Goal: Task Accomplishment & Management: Use online tool/utility

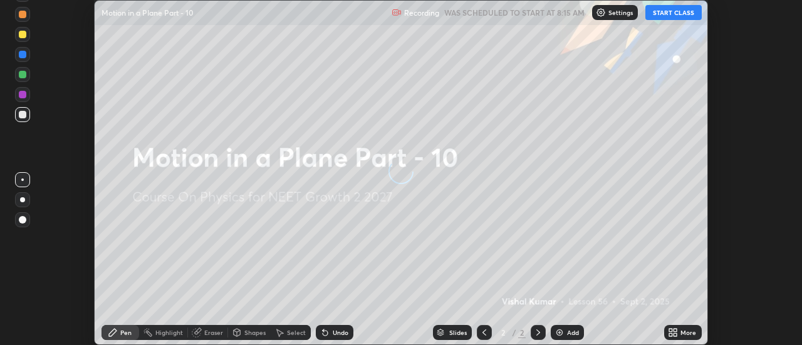
scroll to position [345, 801]
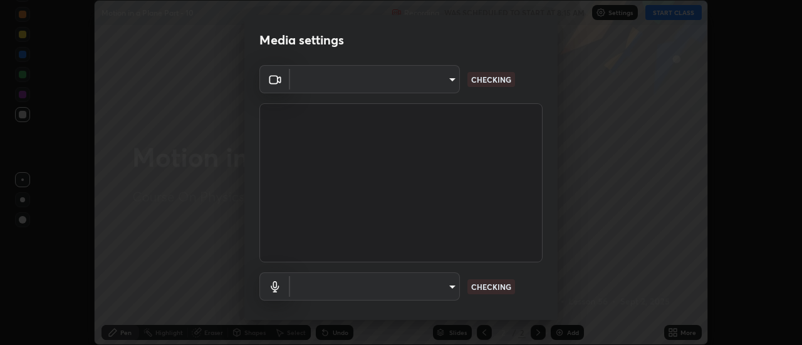
type input "751d449d604e4b96ecedde1e1f6f716fb17d1e84b34bafc94373a3023f52de87"
click at [423, 284] on body "Erase all Motion in a Plane Part - 10 Recording WAS SCHEDULED TO START AT 8:15 …" at bounding box center [401, 172] width 802 height 345
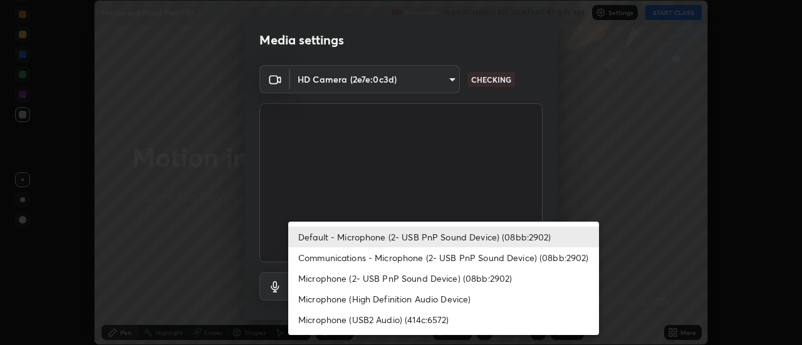
click at [432, 284] on li "Microphone (2- USB PnP Sound Device) (08bb:2902)" at bounding box center [443, 278] width 311 height 21
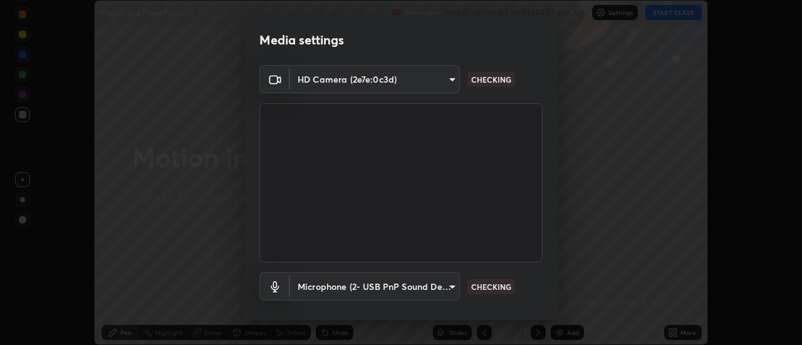
click at [415, 291] on body "Erase all Motion in a Plane Part - 10 Recording WAS SCHEDULED TO START AT 8:15 …" at bounding box center [401, 172] width 802 height 345
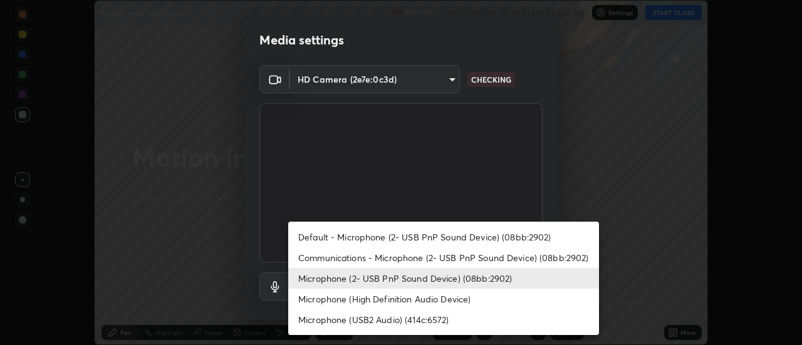
click at [402, 237] on li "Default - Microphone (2- USB PnP Sound Device) (08bb:2902)" at bounding box center [443, 237] width 311 height 21
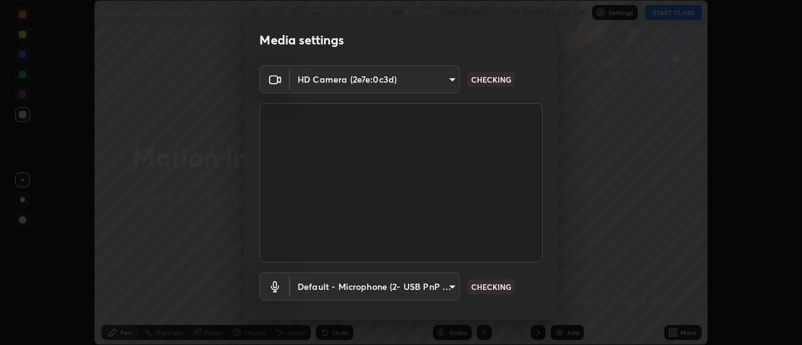
type input "default"
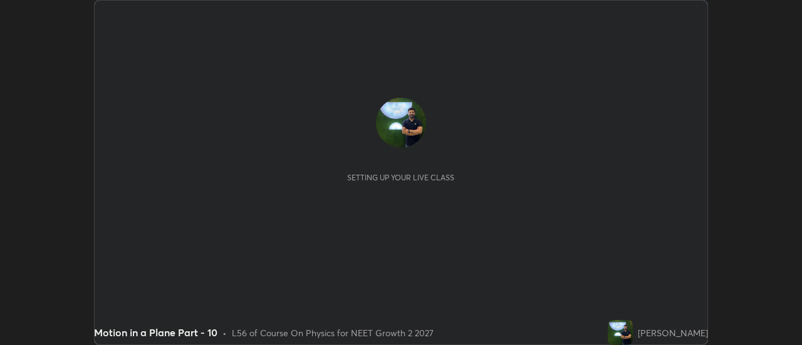
scroll to position [345, 801]
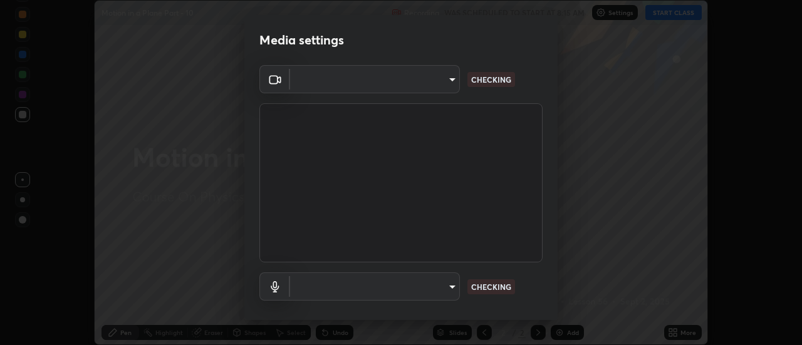
type input "780fd12ca96b43a3cec4f26992e8f73636856aa219aee8b62eae202590f3705c"
type input "default"
click at [419, 80] on body "Erase all Motion in a Plane Part - 10 Recording WAS SCHEDULED TO START AT 8:15 …" at bounding box center [401, 172] width 802 height 345
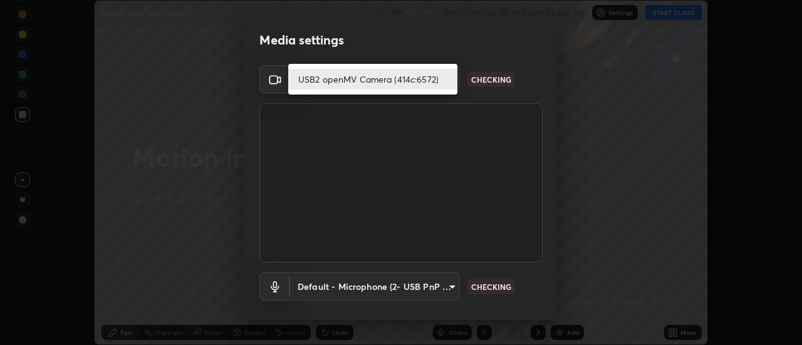
click at [392, 83] on li "USB2 openMV Camera (414c:6572)" at bounding box center [372, 79] width 169 height 21
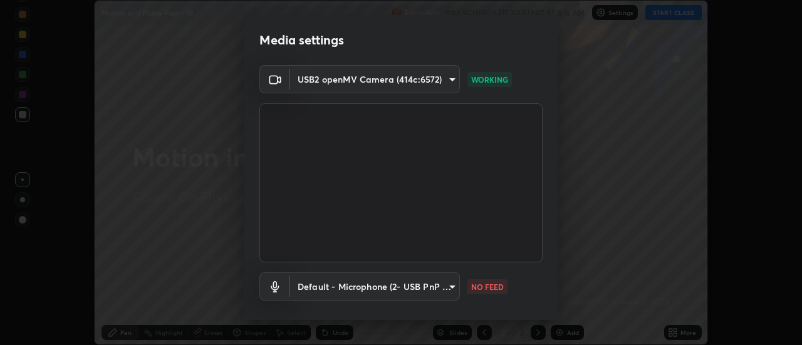
click at [314, 73] on body "Erase all Motion in a Plane Part - 10 Recording WAS SCHEDULED TO START AT 8:15 …" at bounding box center [401, 172] width 802 height 345
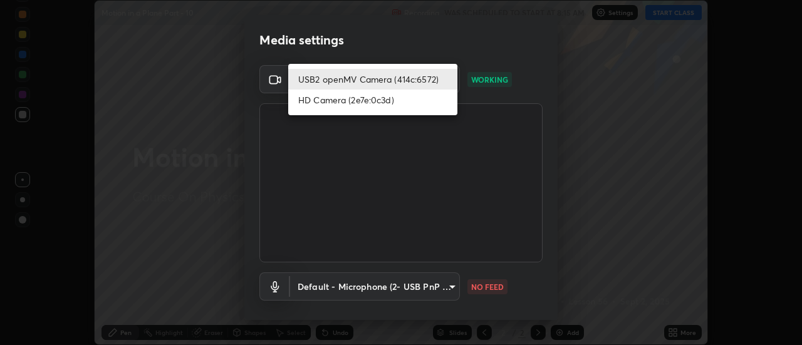
click at [317, 79] on li "USB2 openMV Camera (414c:6572)" at bounding box center [372, 79] width 169 height 21
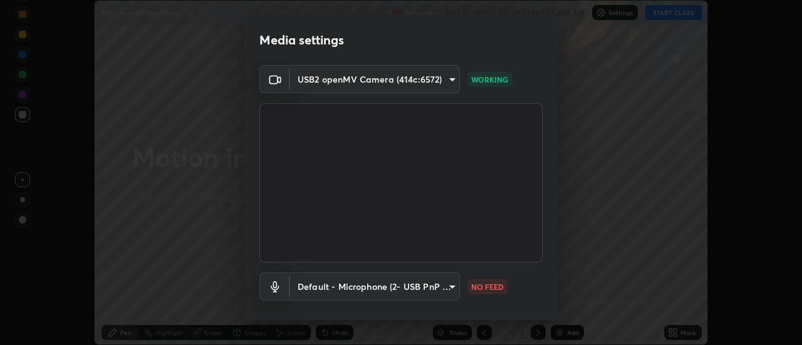
click at [317, 80] on body "Erase all Motion in a Plane Part - 10 Recording WAS SCHEDULED TO START AT 8:15 …" at bounding box center [401, 172] width 802 height 345
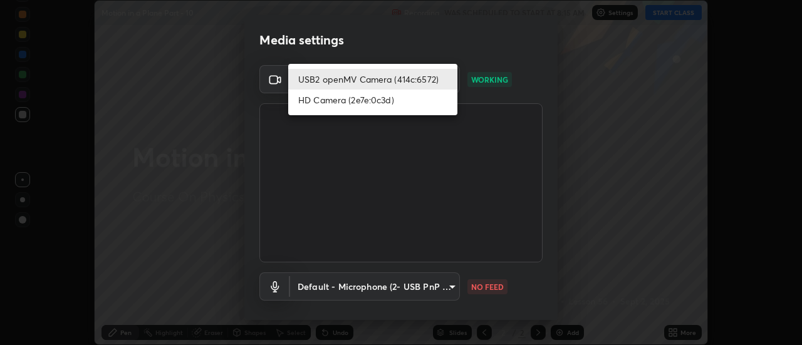
click at [318, 103] on li "HD Camera (2e7e:0c3d)" at bounding box center [372, 100] width 169 height 21
type input "751d449d604e4b96ecedde1e1f6f716fb17d1e84b34bafc94373a3023f52de87"
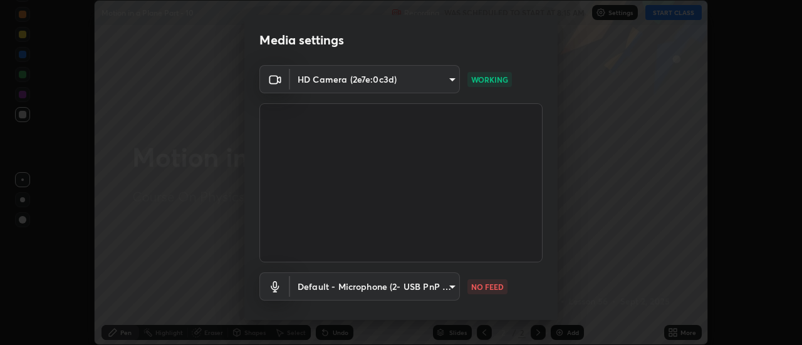
click at [316, 282] on body "Erase all Motion in a Plane Part - 10 Recording WAS SCHEDULED TO START AT 8:15 …" at bounding box center [401, 172] width 802 height 345
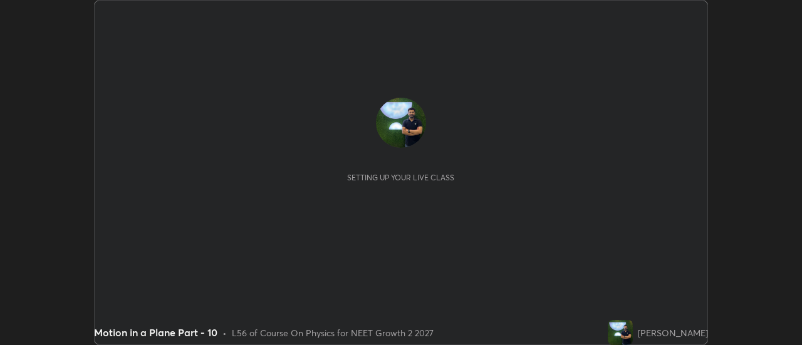
scroll to position [345, 801]
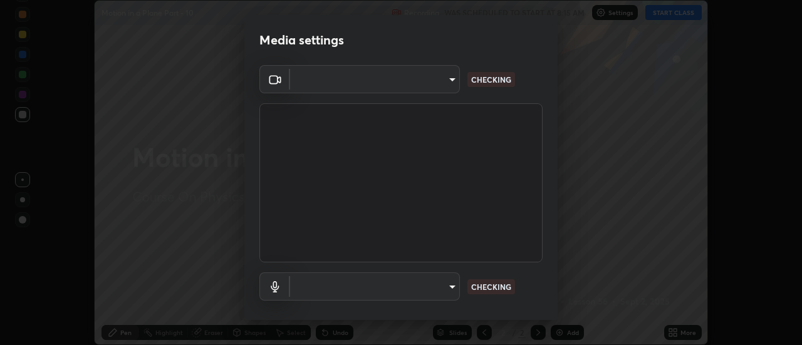
click at [325, 287] on body "Erase all Motion in a Plane Part - 10 Recording WAS SCHEDULED TO START AT 8:15 …" at bounding box center [401, 172] width 802 height 345
type input "780fd12ca96b43a3cec4f26992e8f73636856aa219aee8b62eae202590f3705c"
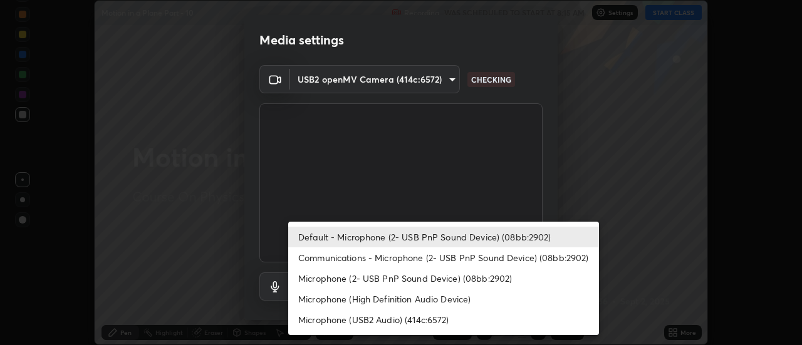
click at [323, 280] on li "Microphone (2- USB PnP Sound Device) (08bb:2902)" at bounding box center [443, 278] width 311 height 21
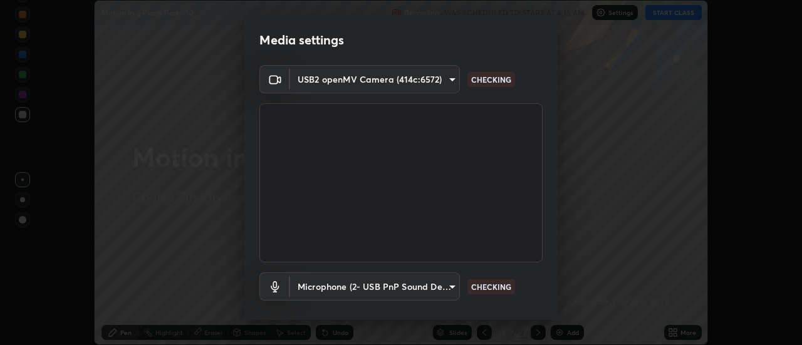
click at [326, 286] on body "Erase all Motion in a Plane Part - 10 Recording WAS SCHEDULED TO START AT 8:15 …" at bounding box center [401, 172] width 802 height 345
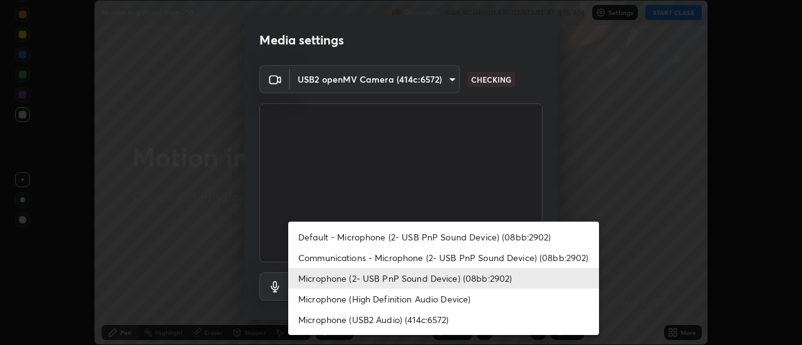
click at [326, 239] on li "Default - Microphone (2- USB PnP Sound Device) (08bb:2902)" at bounding box center [443, 237] width 311 height 21
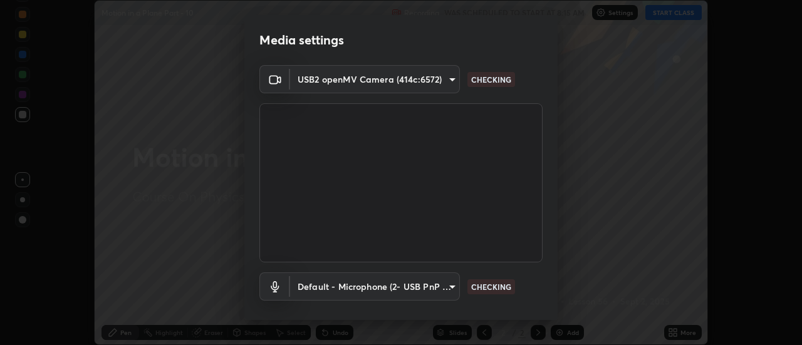
type input "default"
click at [330, 79] on body "Erase all Motion in a Plane Part - 10 Recording WAS SCHEDULED TO START AT 8:15 …" at bounding box center [401, 172] width 802 height 345
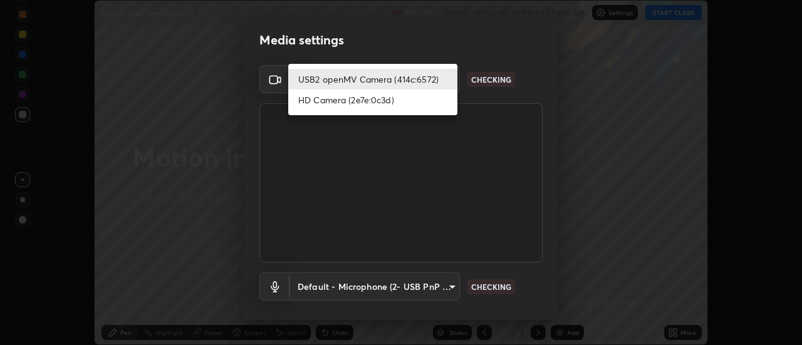
click at [333, 101] on li "HD Camera (2e7e:0c3d)" at bounding box center [372, 100] width 169 height 21
type input "751d449d604e4b96ecedde1e1f6f716fb17d1e84b34bafc94373a3023f52de87"
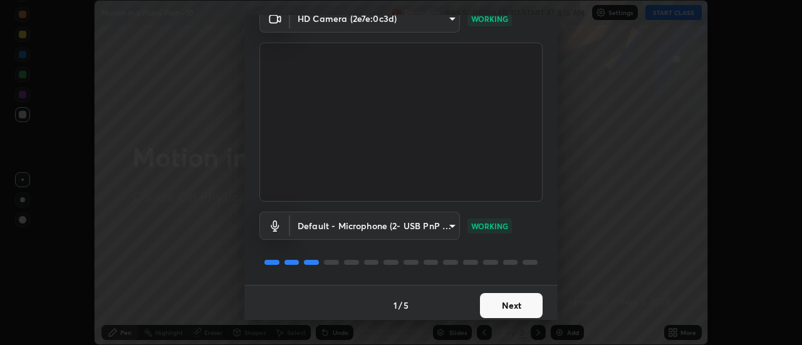
scroll to position [63, 0]
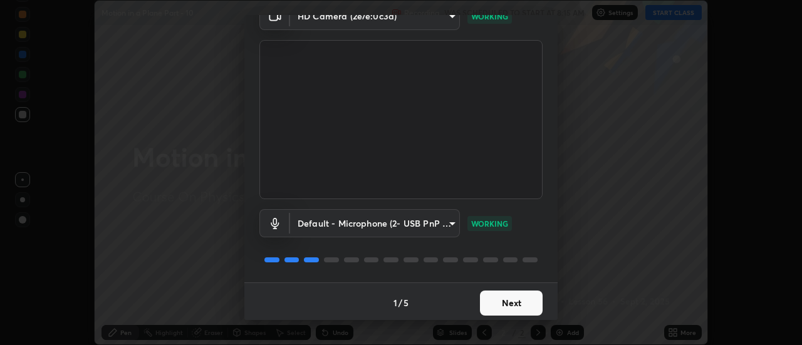
click at [499, 303] on button "Next" at bounding box center [511, 303] width 63 height 25
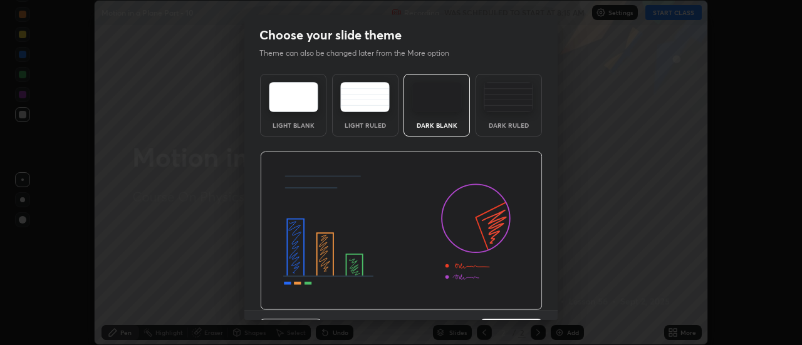
scroll to position [31, 0]
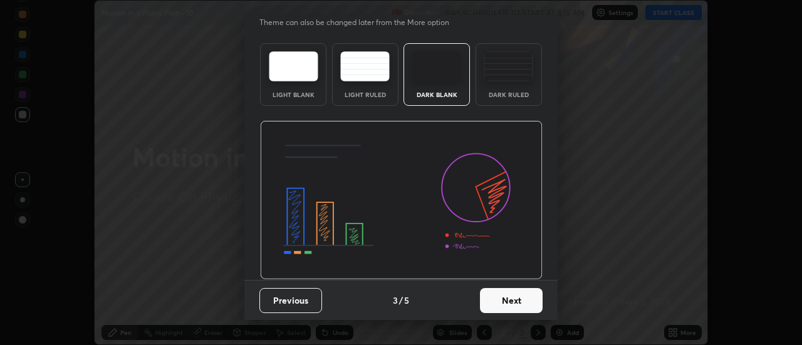
click at [495, 296] on button "Next" at bounding box center [511, 300] width 63 height 25
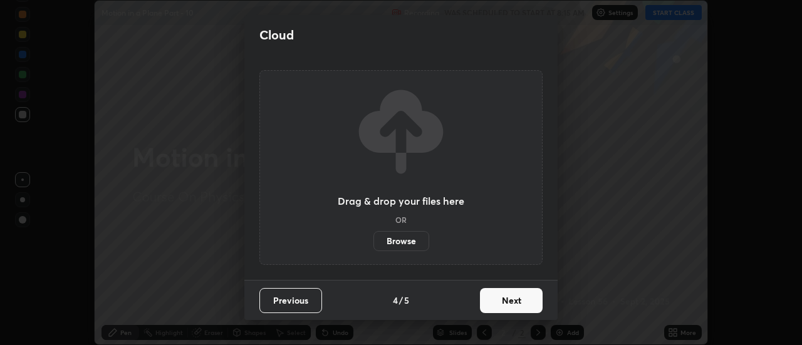
scroll to position [0, 0]
click at [495, 296] on button "Next" at bounding box center [511, 300] width 63 height 25
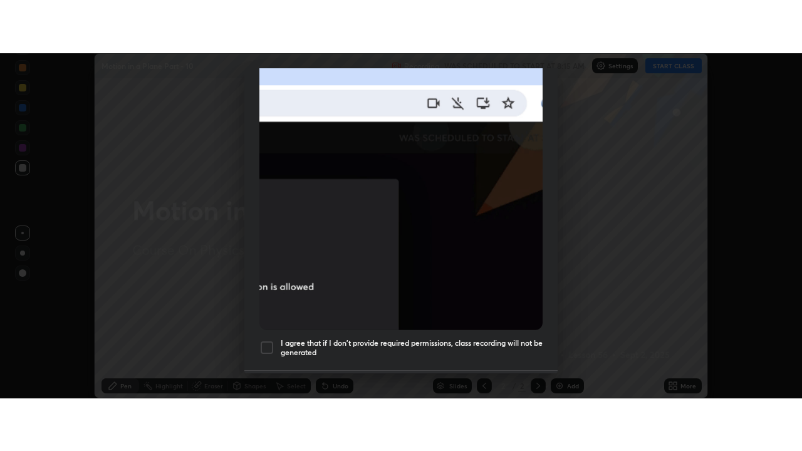
scroll to position [321, 0]
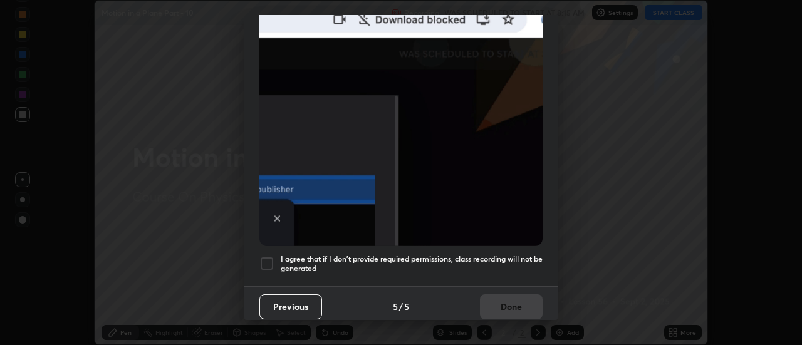
click at [499, 258] on h5 "I agree that if I don't provide required permissions, class recording will not …" at bounding box center [412, 263] width 262 height 19
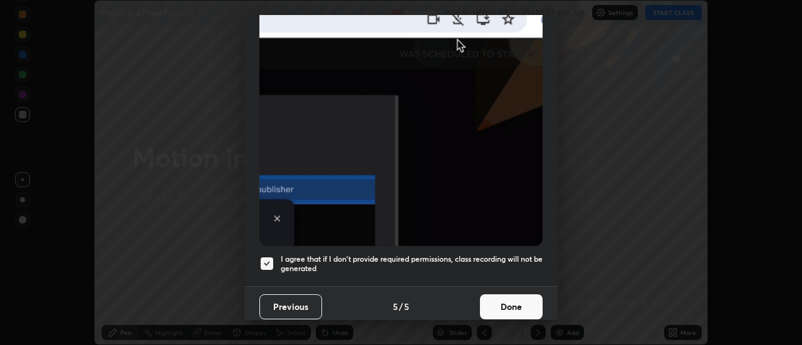
click at [505, 306] on button "Done" at bounding box center [511, 307] width 63 height 25
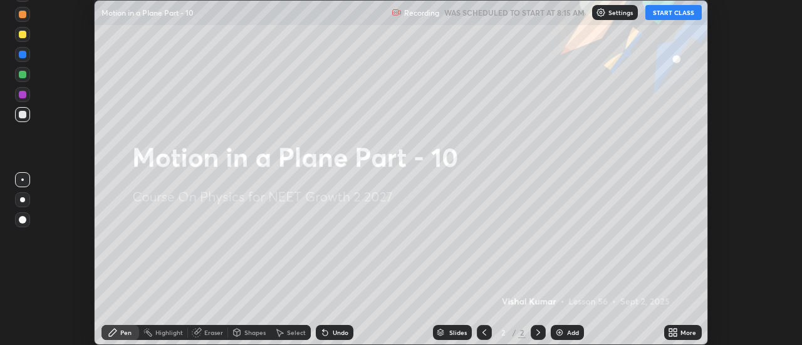
click at [676, 331] on icon at bounding box center [675, 330] width 3 height 3
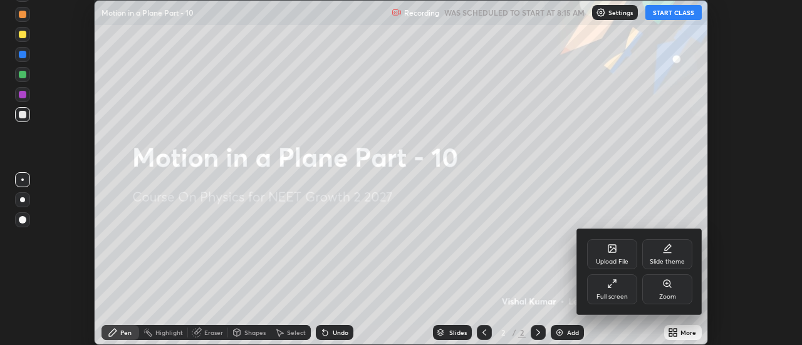
click at [621, 290] on div "Full screen" at bounding box center [612, 289] width 50 height 30
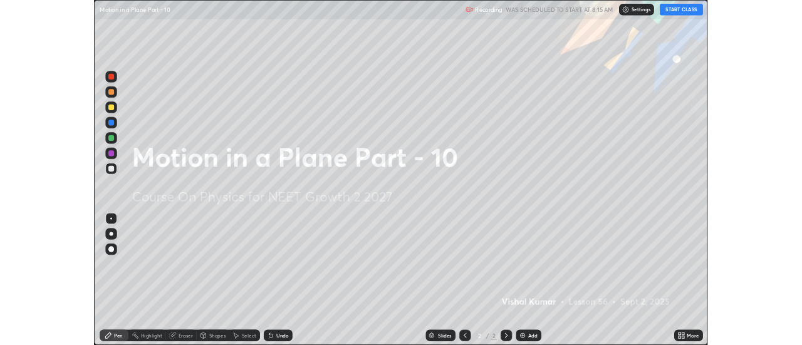
scroll to position [451, 802]
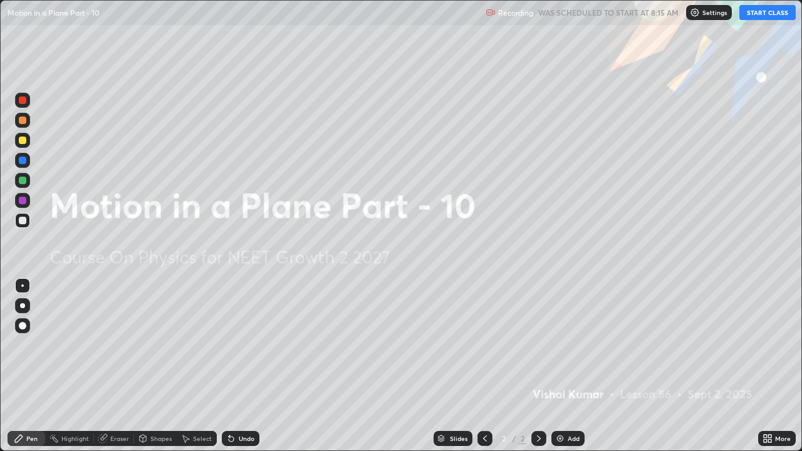
click at [755, 15] on button "START CLASS" at bounding box center [767, 12] width 56 height 15
click at [566, 345] on div "Add" at bounding box center [567, 438] width 33 height 15
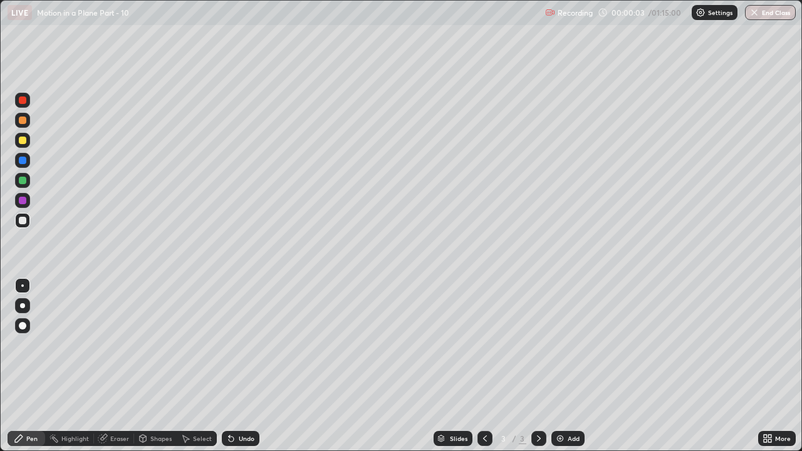
click at [23, 306] on div at bounding box center [22, 305] width 5 height 5
click at [23, 140] on div at bounding box center [23, 141] width 8 height 8
click at [244, 345] on div "Undo" at bounding box center [247, 439] width 16 height 6
click at [239, 345] on div "Undo" at bounding box center [247, 439] width 16 height 6
click at [568, 345] on div "Add" at bounding box center [567, 438] width 33 height 15
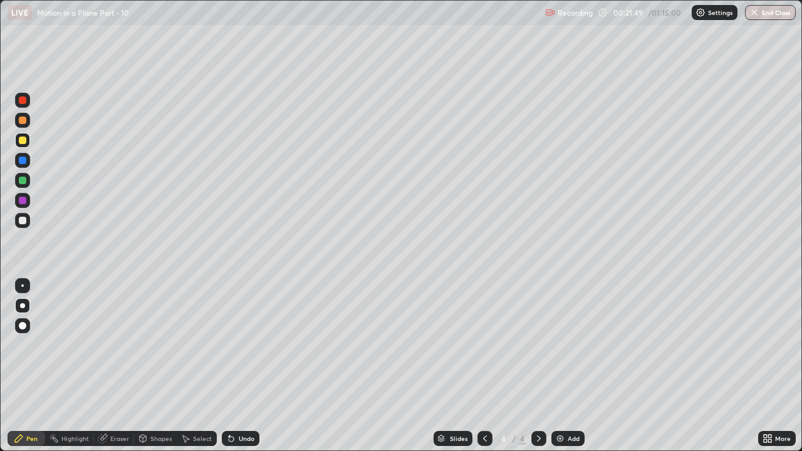
click at [576, 345] on div "Add" at bounding box center [567, 438] width 33 height 15
click at [155, 345] on div "Shapes" at bounding box center [160, 439] width 21 height 6
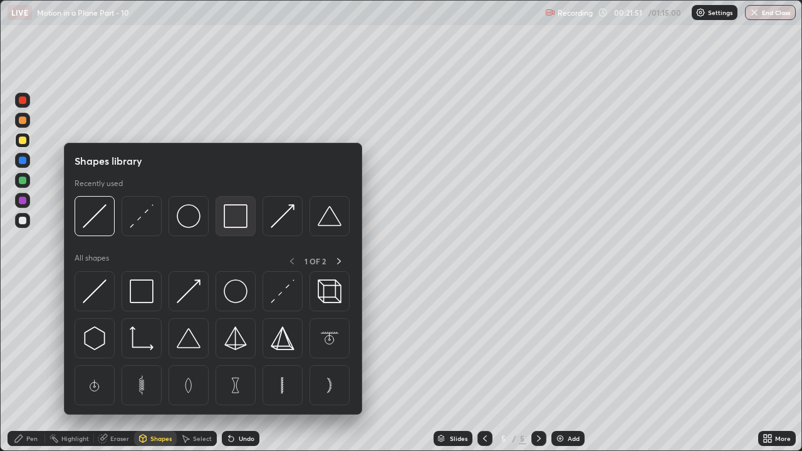
click at [237, 219] on img at bounding box center [236, 216] width 24 height 24
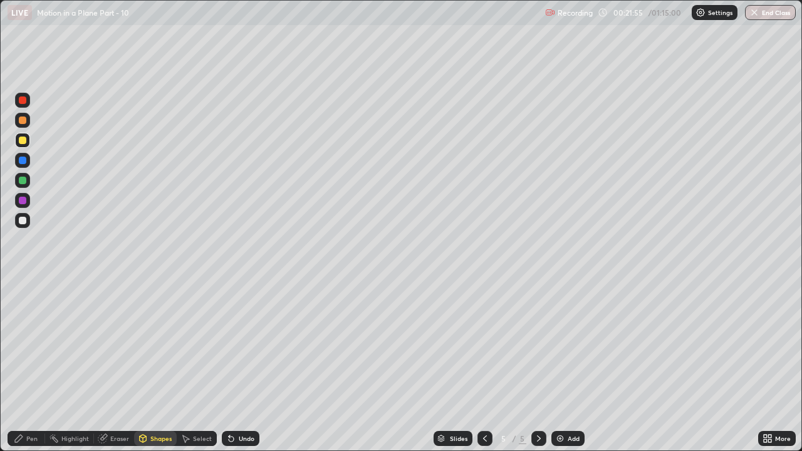
click at [21, 345] on icon at bounding box center [19, 439] width 8 height 8
click at [229, 345] on icon at bounding box center [229, 436] width 1 height 1
click at [23, 219] on div at bounding box center [23, 221] width 8 height 8
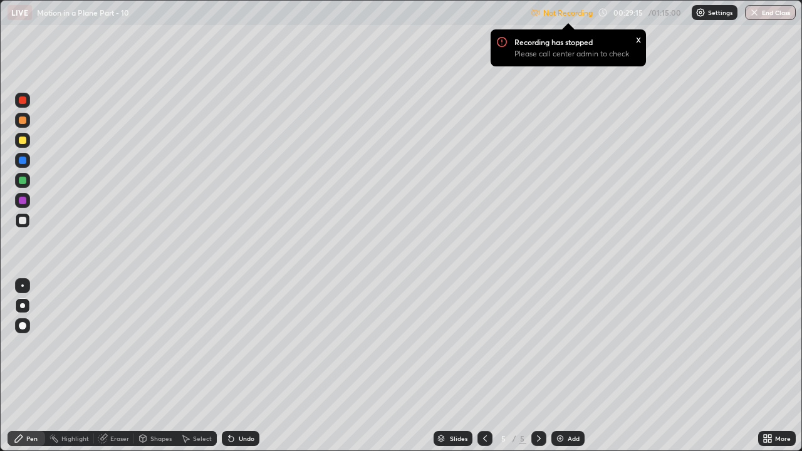
click at [775, 345] on div "More" at bounding box center [783, 439] width 16 height 6
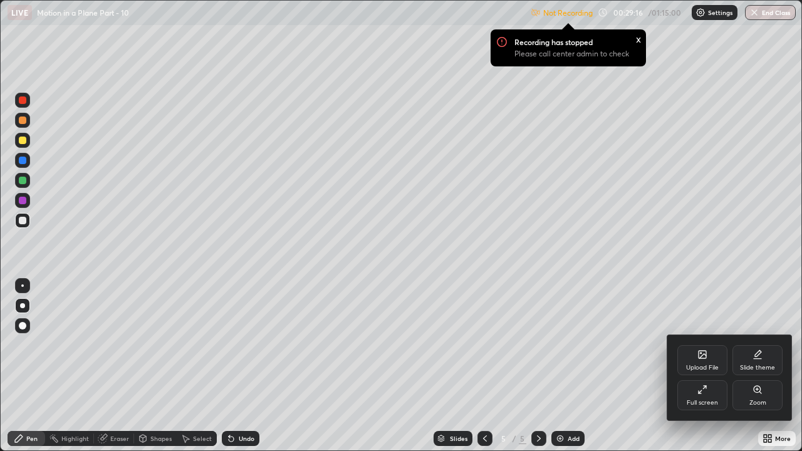
click at [701, 345] on icon at bounding box center [702, 390] width 10 height 10
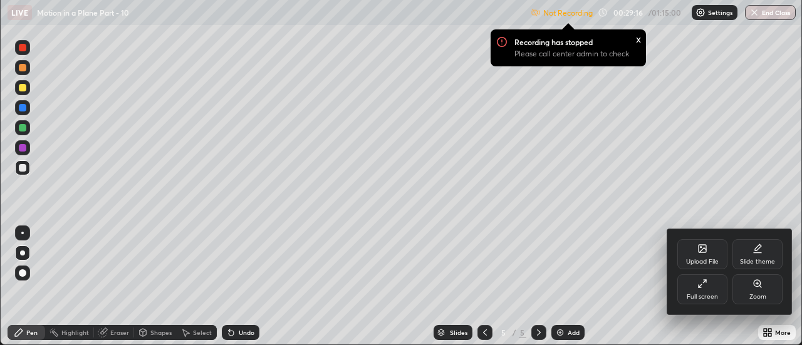
scroll to position [62317, 61860]
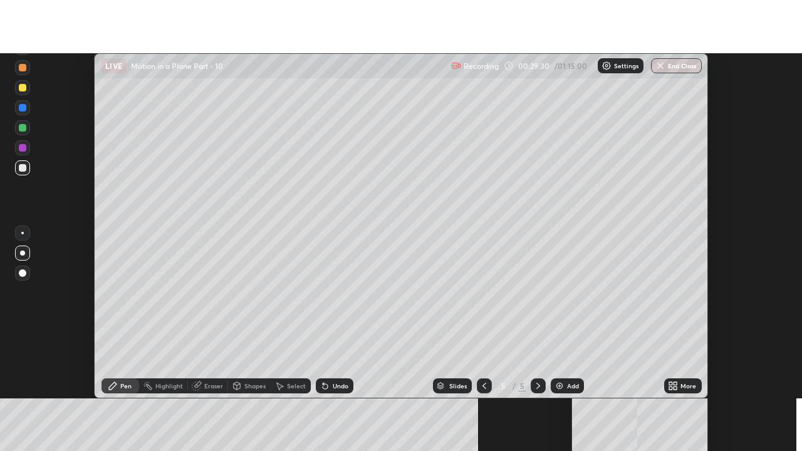
scroll to position [345, 801]
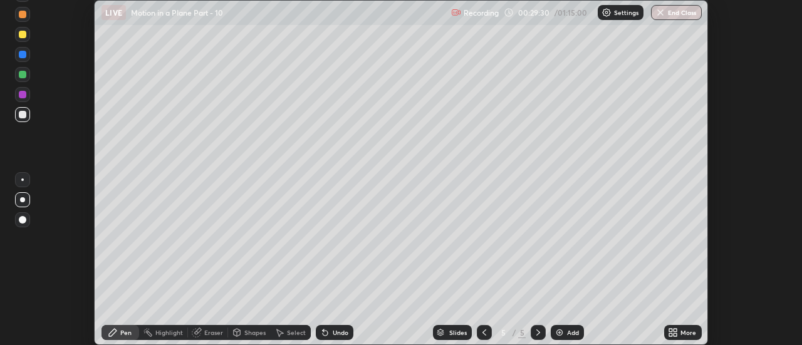
click at [684, 331] on div "More" at bounding box center [689, 333] width 16 height 6
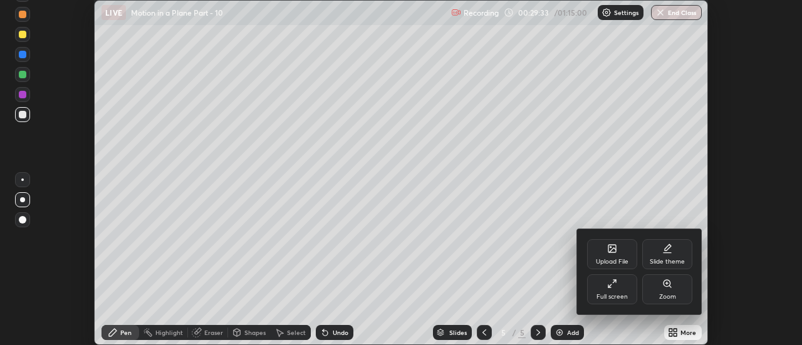
click at [617, 291] on div "Full screen" at bounding box center [612, 289] width 50 height 30
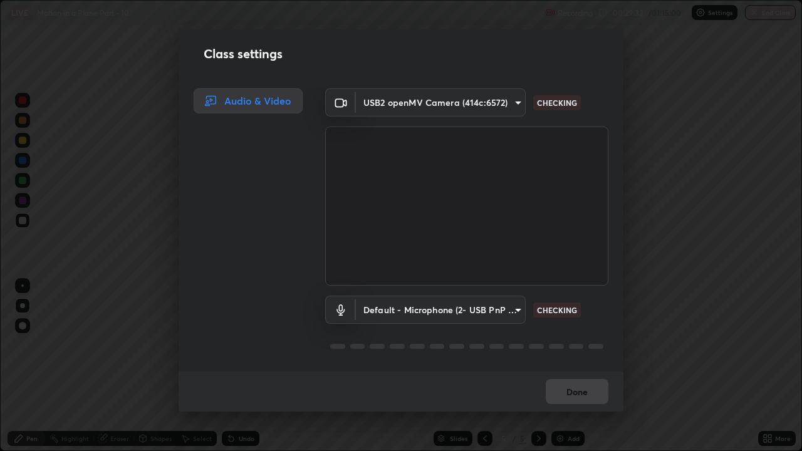
scroll to position [451, 802]
click at [488, 102] on body "Erase all LIVE Motion in a Plane Part - 10 Recording 00:29:37 / 01:15:00 Settin…" at bounding box center [401, 225] width 802 height 451
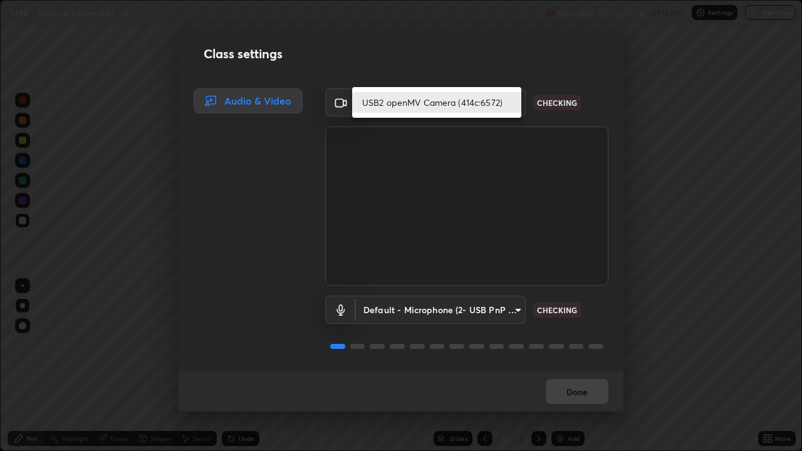
click at [455, 103] on li "USB2 openMV Camera (414c:6572)" at bounding box center [436, 102] width 169 height 21
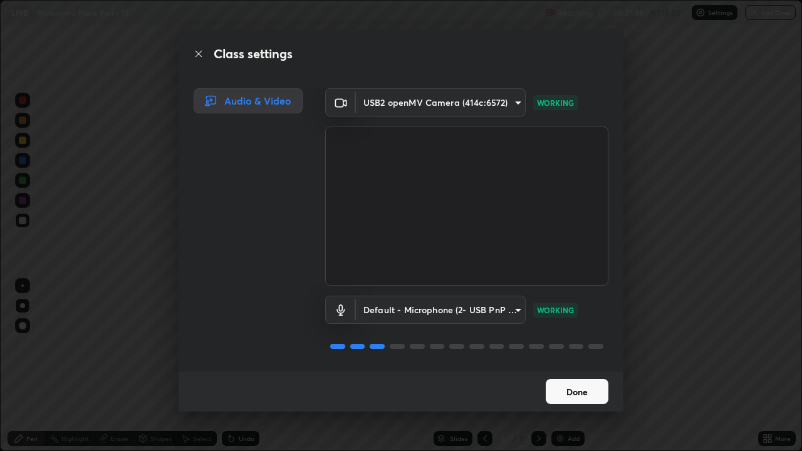
click at [380, 104] on body "Erase all LIVE Motion in a Plane Part - 10 Recording 00:29:46 / 01:15:00 Settin…" at bounding box center [401, 225] width 802 height 451
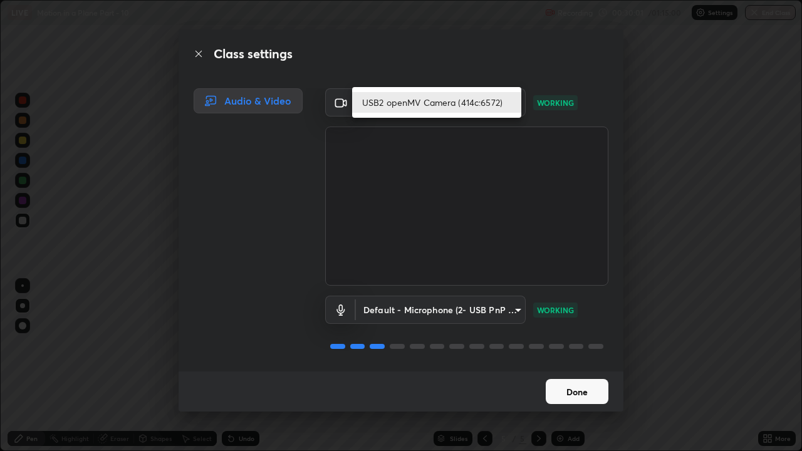
click at [405, 101] on li "USB2 openMV Camera (414c:6572)" at bounding box center [436, 102] width 169 height 21
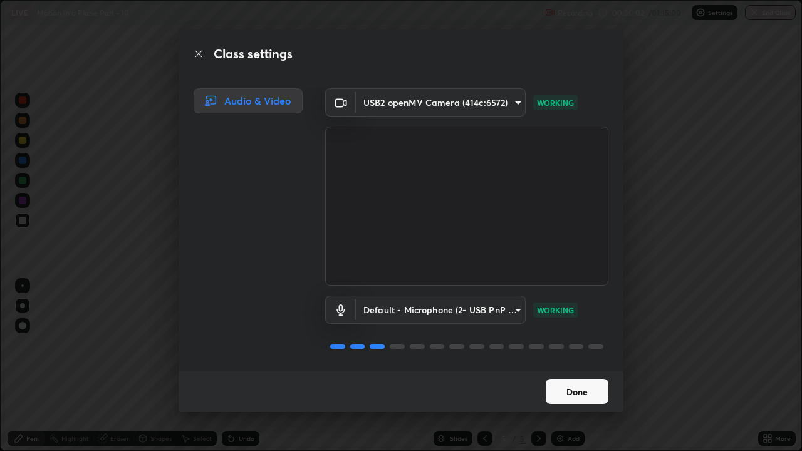
click at [407, 102] on body "Erase all LIVE Motion in a Plane Part - 10 Recording 00:30:02 / 01:15:00 Settin…" at bounding box center [401, 225] width 802 height 451
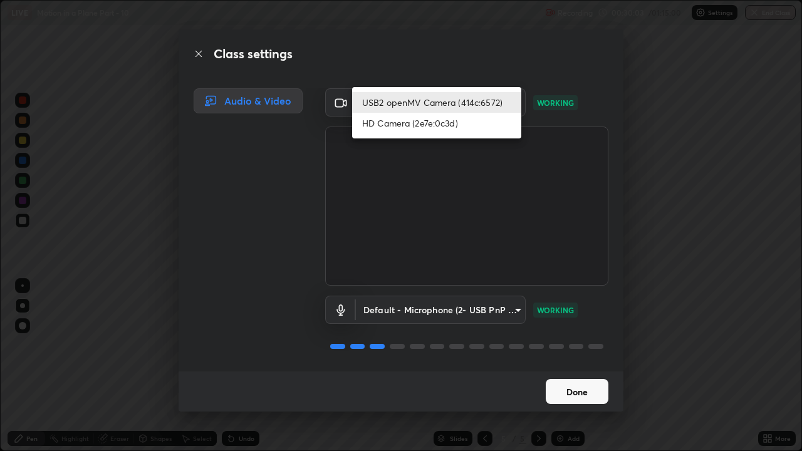
click at [407, 123] on li "HD Camera (2e7e:0c3d)" at bounding box center [436, 123] width 169 height 21
type input "751d449d604e4b96ecedde1e1f6f716fb17d1e84b34bafc94373a3023f52de87"
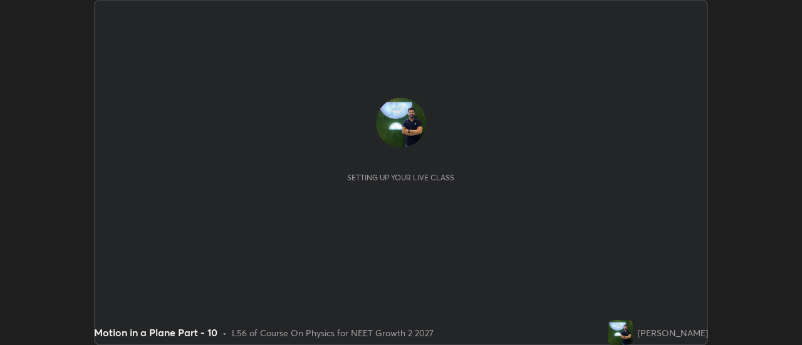
scroll to position [345, 802]
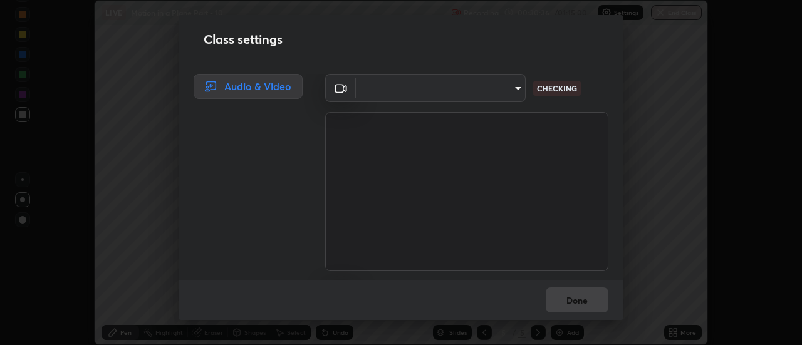
type input "780fd12ca96b43a3cec4f26992e8f73636856aa219aee8b62eae202590f3705c"
type input "default"
click at [387, 88] on body "Erase all LIVE Motion in a Plane Part - 10 Recording 00:30:43 / 01:15:00 Settin…" at bounding box center [401, 172] width 802 height 345
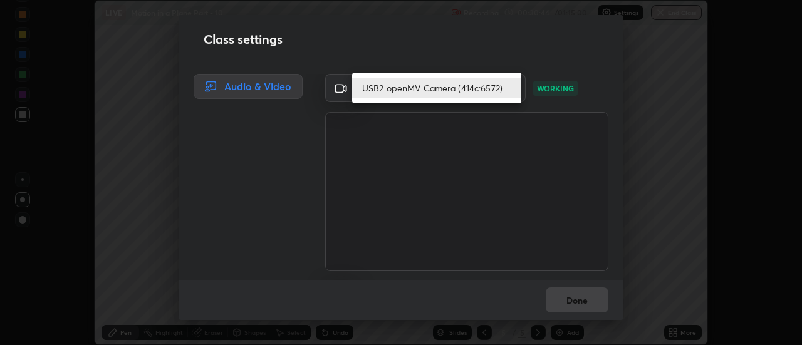
click at [389, 93] on li "USB2 openMV Camera (414c:6572)" at bounding box center [436, 88] width 169 height 21
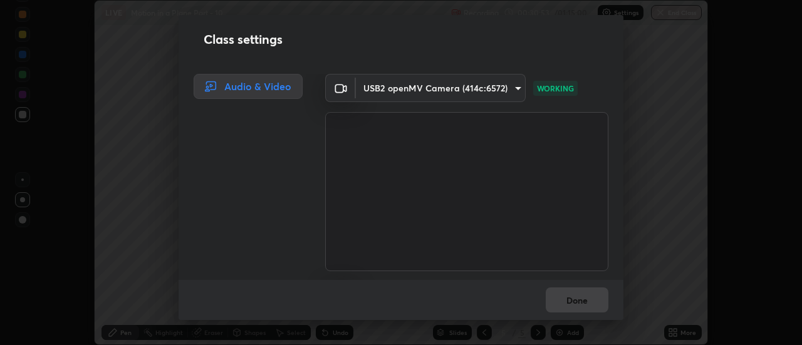
click at [385, 86] on body "Erase all LIVE Motion in a Plane Part - 10 Recording 00:30:53 / 01:15:00 Settin…" at bounding box center [401, 172] width 802 height 345
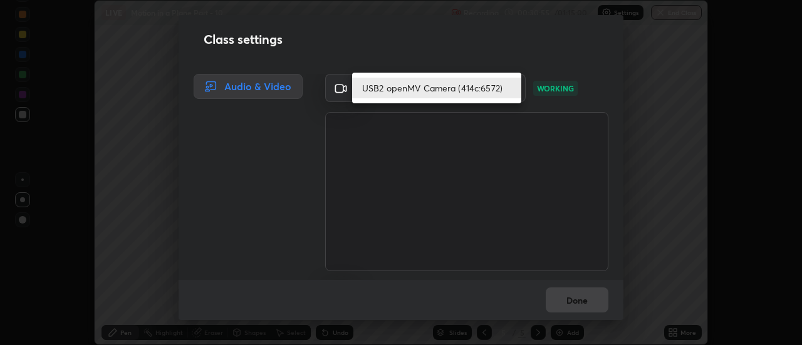
click at [407, 83] on li "USB2 openMV Camera (414c:6572)" at bounding box center [436, 88] width 169 height 21
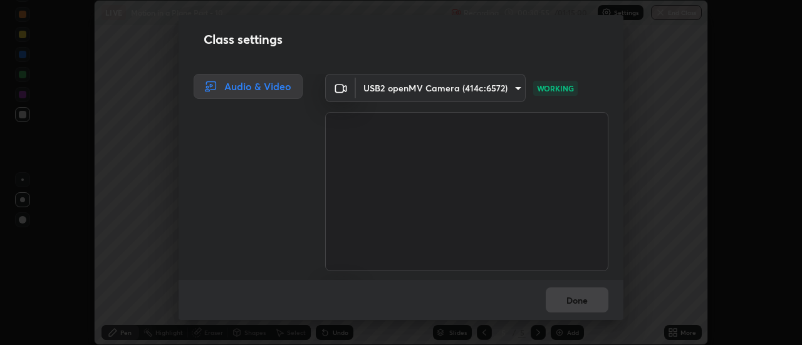
click at [410, 90] on body "Erase all LIVE Motion in a Plane Part - 10 Recording 00:30:55 / 01:15:00 Settin…" at bounding box center [401, 172] width 802 height 345
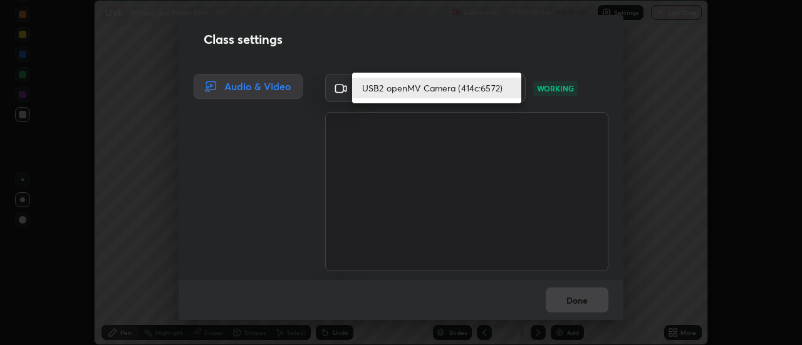
click at [415, 85] on li "USB2 openMV Camera (414c:6572)" at bounding box center [436, 88] width 169 height 21
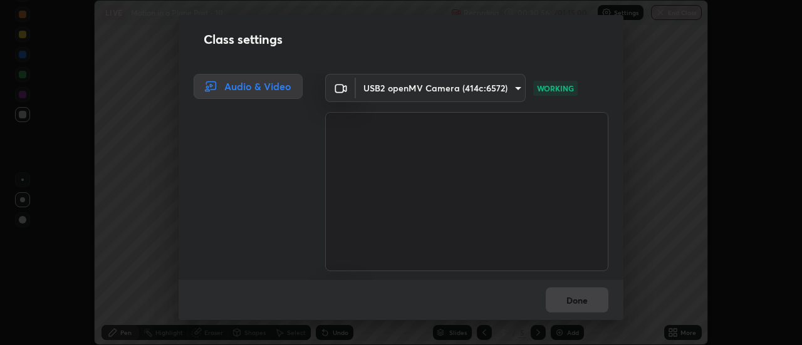
click at [417, 86] on body "Erase all LIVE Motion in a Plane Part - 10 Recording 00:30:56 / 01:15:00 Settin…" at bounding box center [401, 172] width 802 height 345
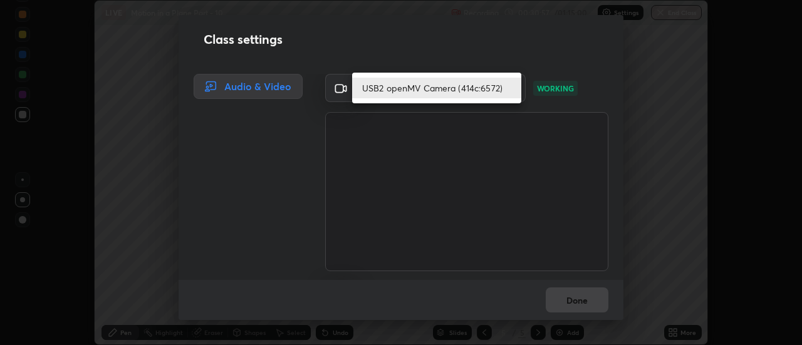
click at [422, 89] on li "USB2 openMV Camera (414c:6572)" at bounding box center [436, 88] width 169 height 21
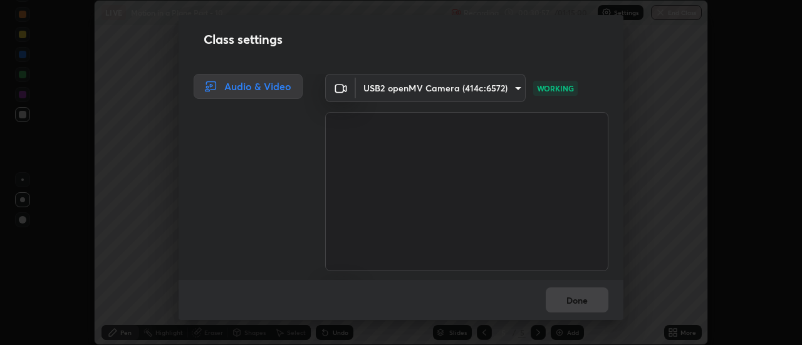
click at [422, 89] on body "Erase all LIVE Motion in a Plane Part - 10 Recording 00:30:57 / 01:15:00 Settin…" at bounding box center [401, 172] width 802 height 345
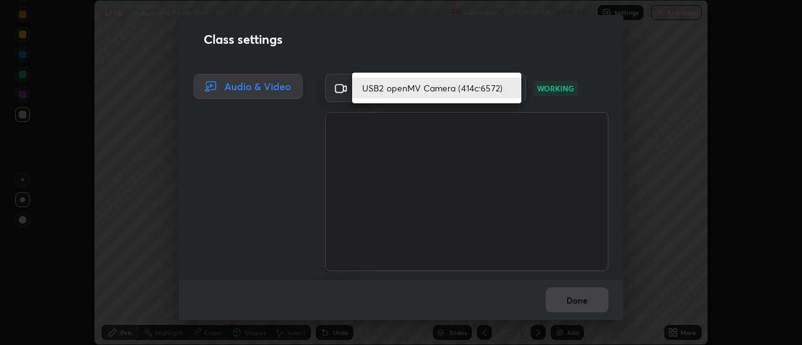
click at [424, 91] on li "USB2 openMV Camera (414c:6572)" at bounding box center [436, 88] width 169 height 21
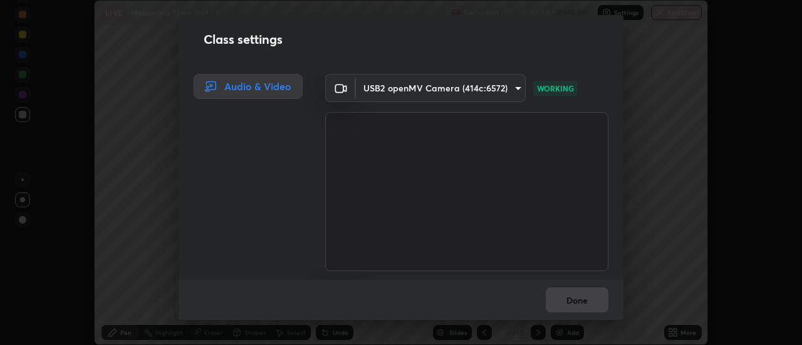
click at [424, 91] on body "Erase all LIVE Motion in a Plane Part - 10 Recording 00:30:58 / 01:15:00 Settin…" at bounding box center [401, 172] width 802 height 345
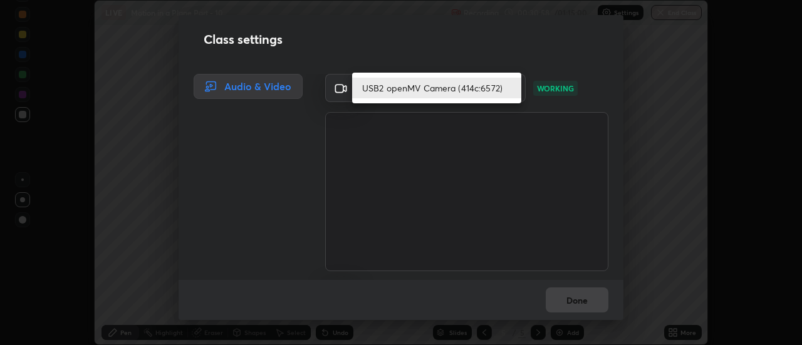
click at [424, 91] on li "USB2 openMV Camera (414c:6572)" at bounding box center [436, 88] width 169 height 21
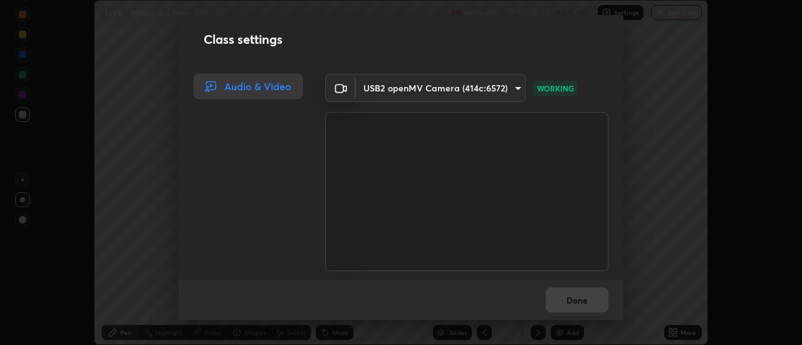
click at [424, 91] on body "Erase all LIVE Motion in a Plane Part - 10 Recording 00:30:58 / 01:15:00 Settin…" at bounding box center [401, 172] width 802 height 345
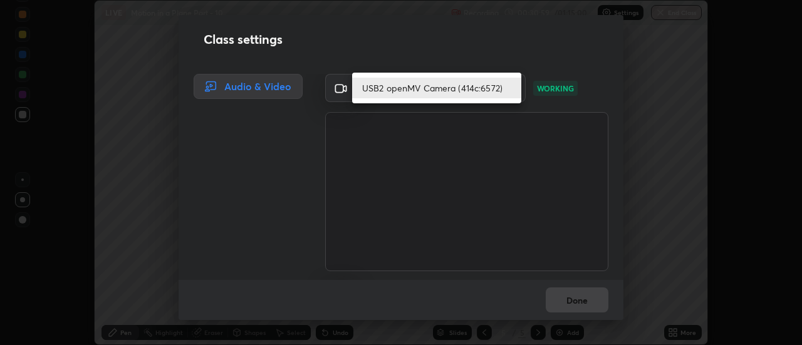
click at [424, 91] on li "USB2 openMV Camera (414c:6572)" at bounding box center [436, 88] width 169 height 21
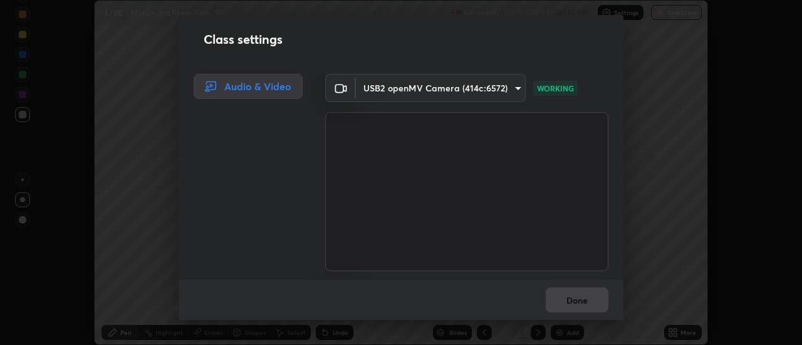
click at [424, 91] on body "Erase all LIVE Motion in a Plane Part - 10 Recording 00:30:59 / 01:15:00 Settin…" at bounding box center [401, 172] width 802 height 345
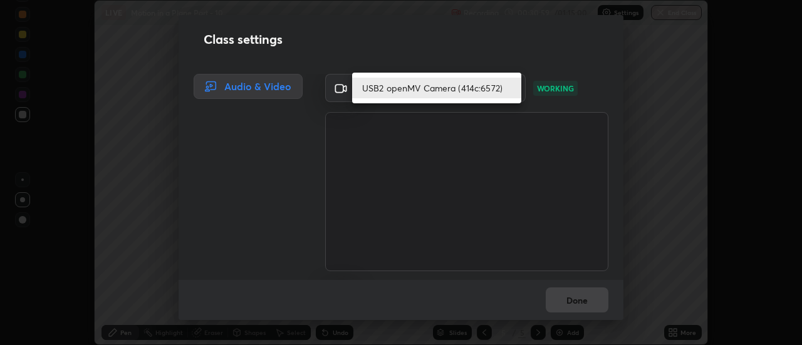
click at [424, 91] on li "USB2 openMV Camera (414c:6572)" at bounding box center [436, 88] width 169 height 21
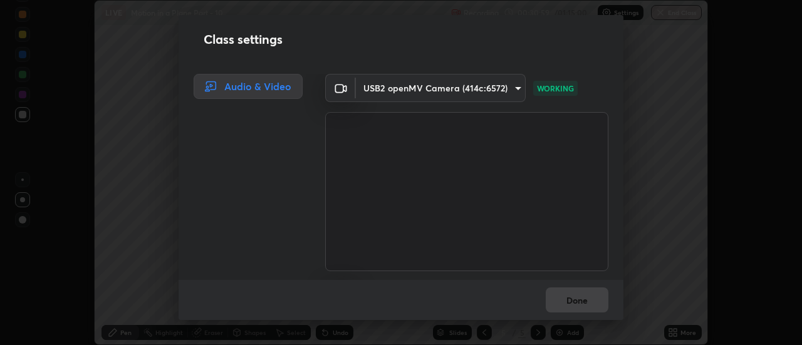
click at [424, 91] on body "Erase all LIVE Motion in a Plane Part - 10 Recording 00:30:59 / 01:15:00 Settin…" at bounding box center [401, 172] width 802 height 345
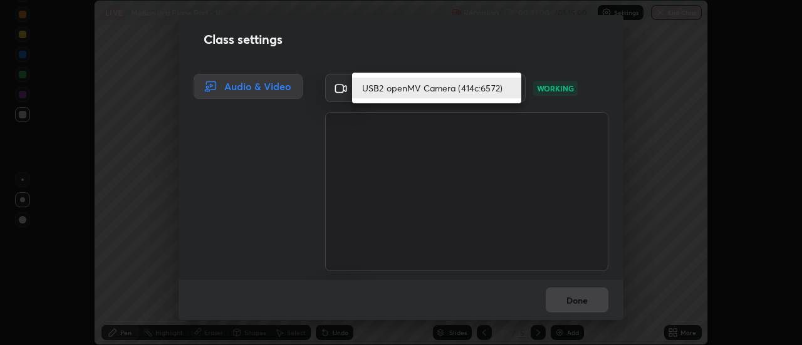
click at [424, 91] on li "USB2 openMV Camera (414c:6572)" at bounding box center [436, 88] width 169 height 21
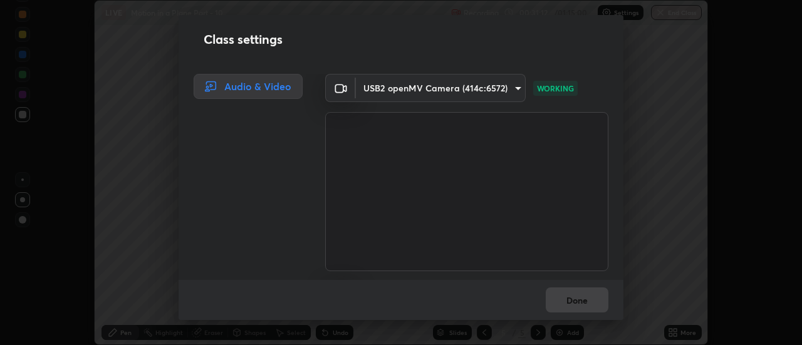
click at [394, 86] on body "Erase all LIVE Motion in a Plane Part - 10 Recording 00:31:12 / 01:15:00 Settin…" at bounding box center [401, 172] width 802 height 345
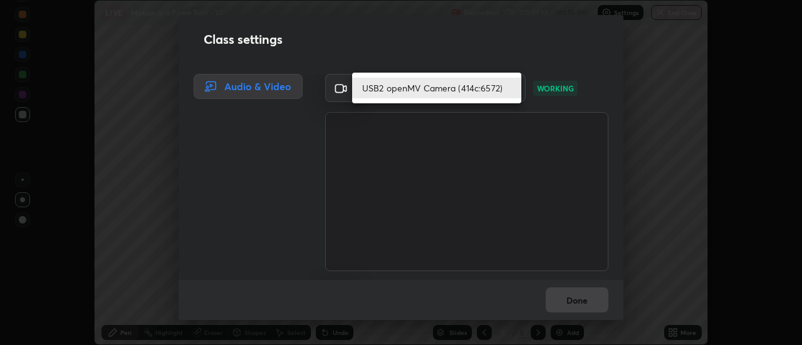
click at [398, 89] on li "USB2 openMV Camera (414c:6572)" at bounding box center [436, 88] width 169 height 21
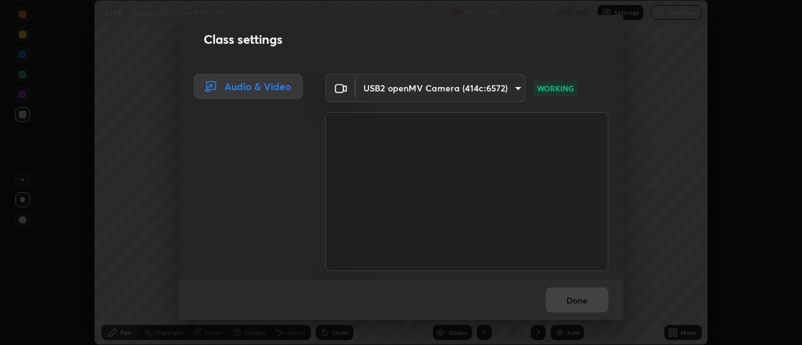
click at [397, 86] on body "Erase all LIVE Motion in a Plane Part - 10 Recording 00:31:13 / 01:15:00 Settin…" at bounding box center [401, 172] width 802 height 345
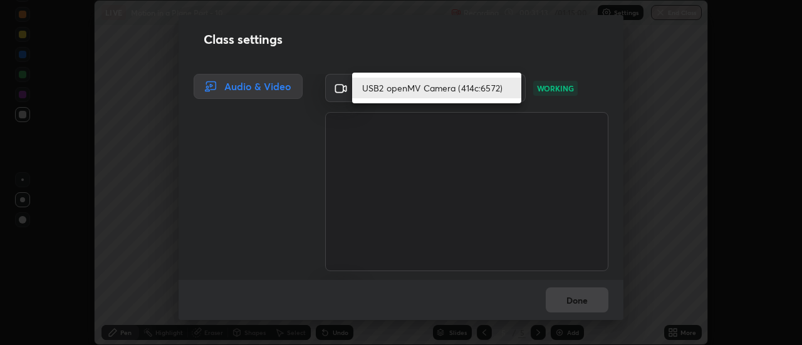
click at [397, 86] on li "USB2 openMV Camera (414c:6572)" at bounding box center [436, 88] width 169 height 21
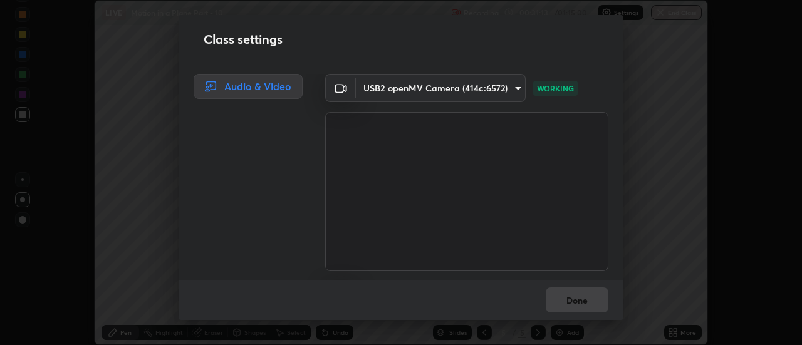
click at [396, 91] on li "USB2 openMV Camera (414c:6572)" at bounding box center [415, 88] width 127 height 12
click at [396, 91] on body "Erase all LIVE Motion in a Plane Part - 10 Recording 00:31:14 / 01:15:00 Settin…" at bounding box center [401, 172] width 802 height 345
click at [394, 90] on li "USB2 openMV Camera (414c:6572)" at bounding box center [415, 88] width 127 height 12
click at [394, 90] on body "Erase all LIVE Motion in a Plane Part - 10 Recording 00:31:14 / 01:15:00 Settin…" at bounding box center [401, 172] width 802 height 345
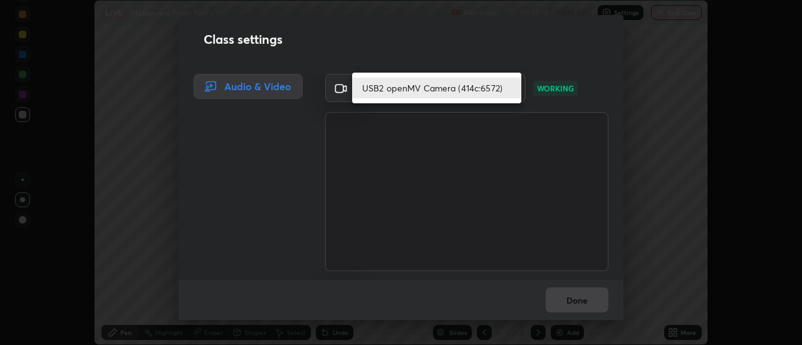
click at [393, 92] on li "USB2 openMV Camera (414c:6572)" at bounding box center [436, 88] width 169 height 21
click at [393, 89] on li "USB2 openMV Camera (414c:6572)" at bounding box center [436, 88] width 169 height 21
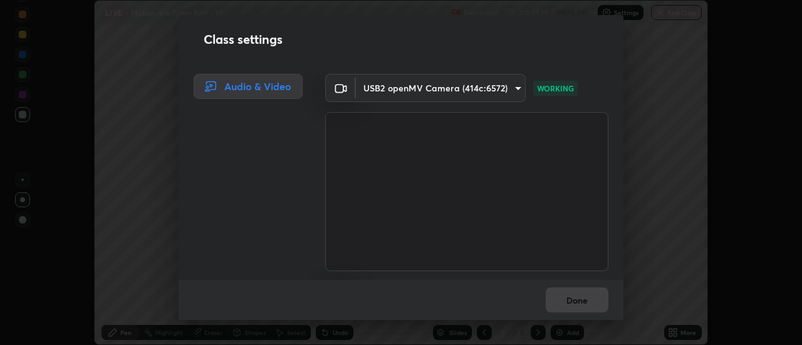
click at [393, 92] on body "Erase all LIVE Motion in a Plane Part - 10 Recording 00:31:15 / 01:15:00 Settin…" at bounding box center [401, 172] width 802 height 345
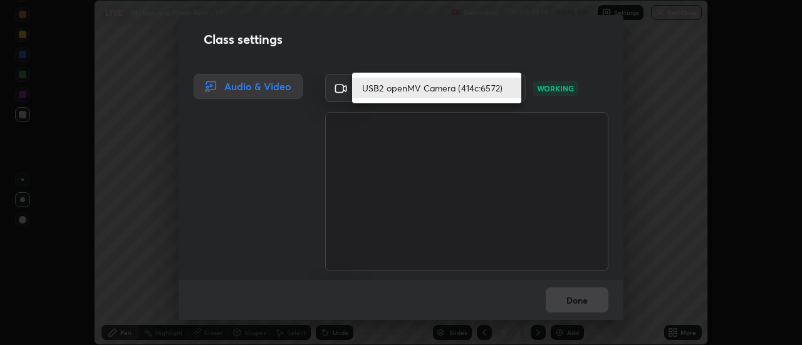
click at [393, 92] on li "USB2 openMV Camera (414c:6572)" at bounding box center [436, 88] width 169 height 21
click at [390, 91] on li "USB2 openMV Camera (414c:6572)" at bounding box center [436, 88] width 169 height 21
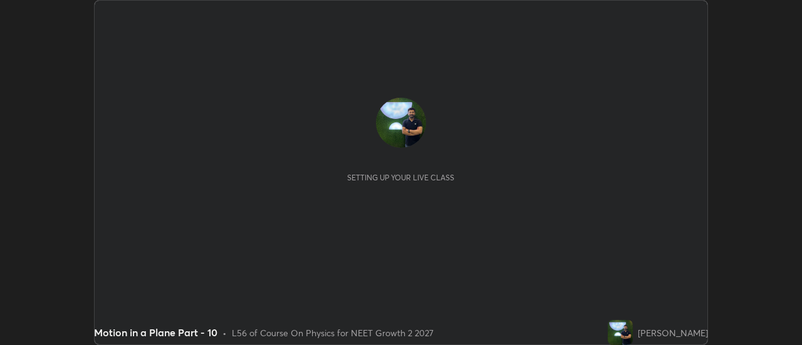
scroll to position [345, 802]
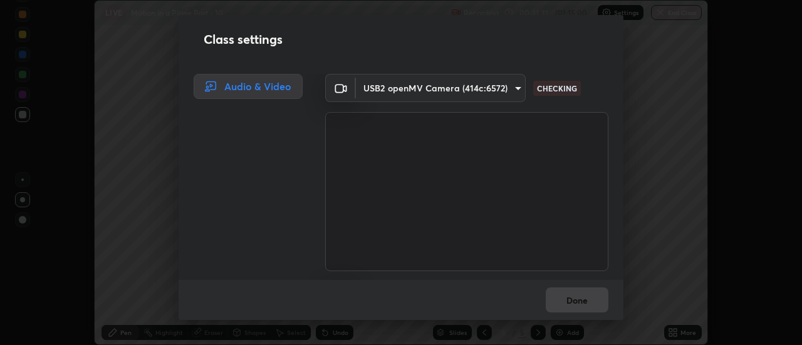
click at [397, 95] on body "Erase all LIVE Motion in a Plane Part - 10 Recording 00:31:31 / 01:15:00 Settin…" at bounding box center [401, 172] width 802 height 345
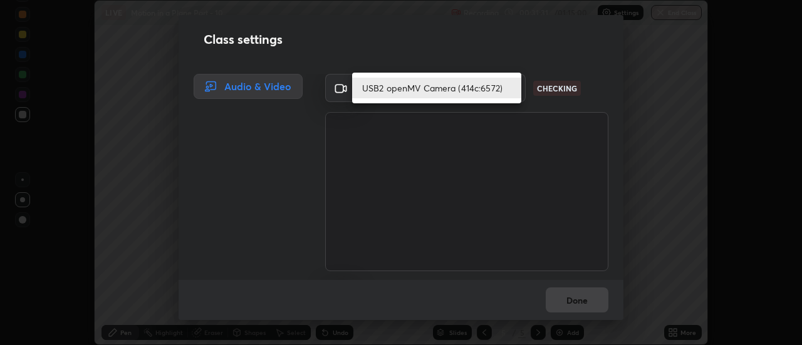
click at [392, 89] on li "USB2 openMV Camera (414c:6572)" at bounding box center [436, 88] width 169 height 21
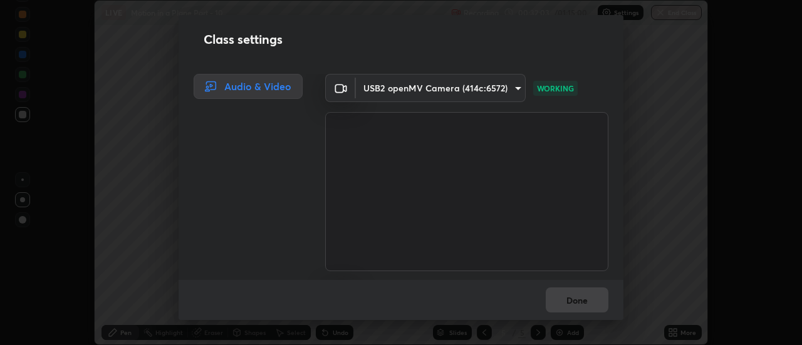
click at [385, 88] on body "Erase all LIVE Motion in a Plane Part - 10 Recording 00:32:03 / 01:15:00 Settin…" at bounding box center [401, 172] width 802 height 345
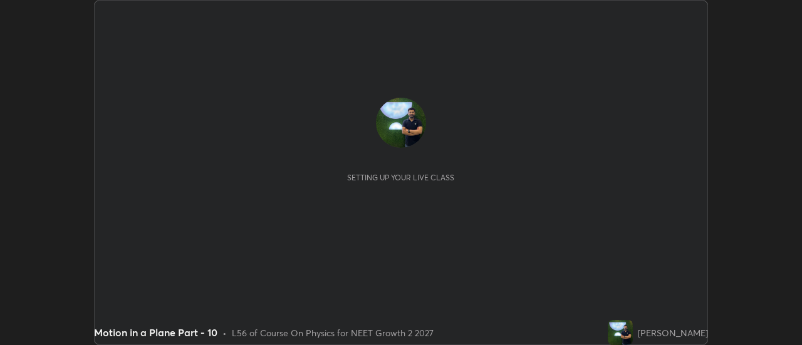
scroll to position [345, 802]
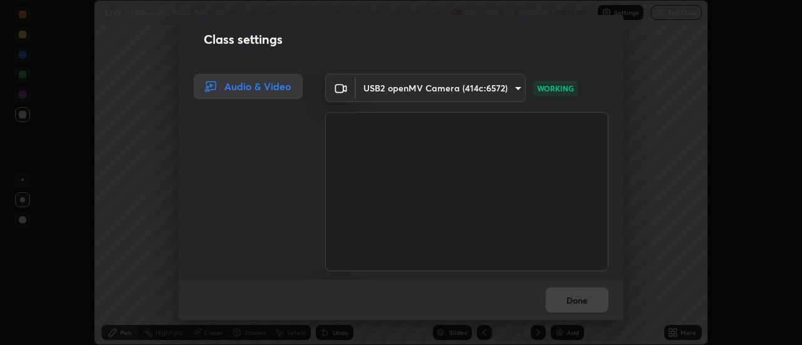
click at [385, 94] on body "Erase all LIVE Motion in a Plane Part - 10 Recording 00:32:23 / 01:15:00 Settin…" at bounding box center [401, 172] width 802 height 345
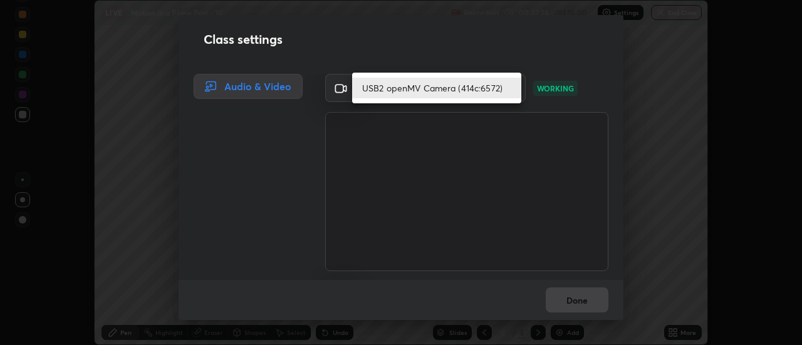
click at [388, 91] on li "USB2 openMV Camera (414c:6572)" at bounding box center [436, 88] width 169 height 21
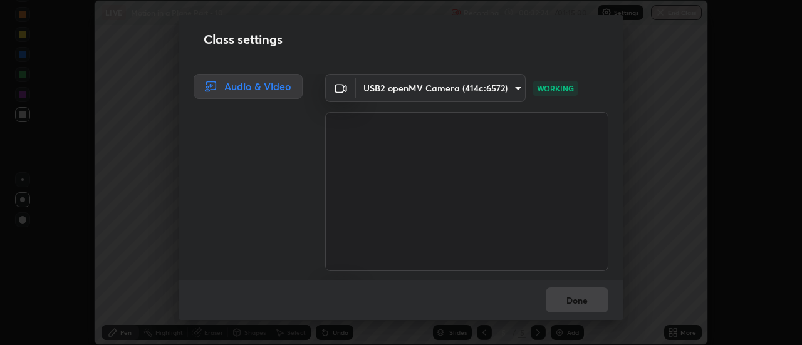
click at [388, 91] on li "USB2 openMV Camera (414c:6572)" at bounding box center [415, 88] width 127 height 12
click at [392, 91] on body "Erase all LIVE Motion in a Plane Part - 10 Recording 00:32:24 / 01:15:00 Settin…" at bounding box center [401, 172] width 802 height 345
click at [392, 91] on li "USB2 openMV Camera (414c:6572)" at bounding box center [415, 88] width 127 height 12
click at [394, 90] on body "Erase all LIVE Motion in a Plane Part - 10 Recording 00:32:25 / 01:15:00 Settin…" at bounding box center [401, 172] width 802 height 345
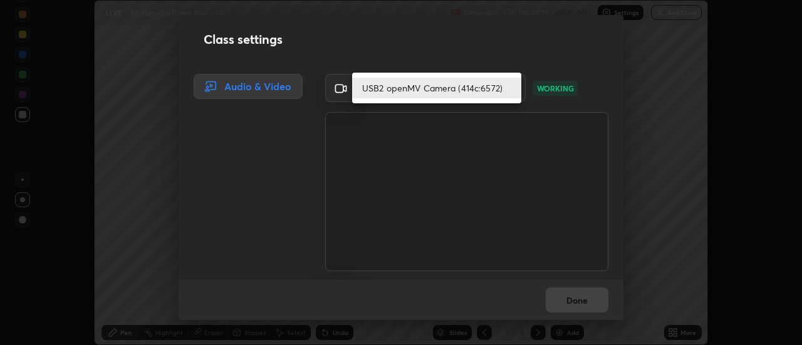
click at [394, 90] on li "USB2 openMV Camera (414c:6572)" at bounding box center [436, 88] width 169 height 21
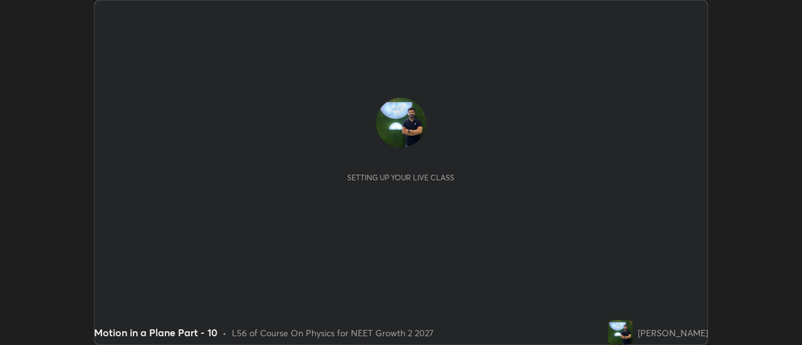
scroll to position [345, 801]
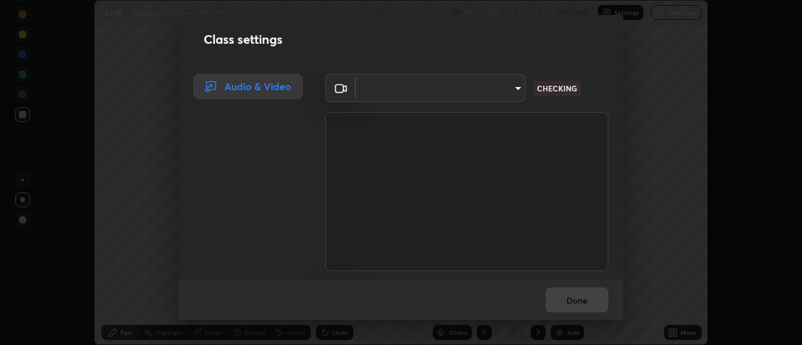
type input "780fd12ca96b43a3cec4f26992e8f73636856aa219aee8b62eae202590f3705c"
type input "default"
click at [383, 93] on body "Erase all LIVE Motion in a Plane Part - 10 Recording 00:32:51 / 01:15:00 Settin…" at bounding box center [401, 172] width 802 height 345
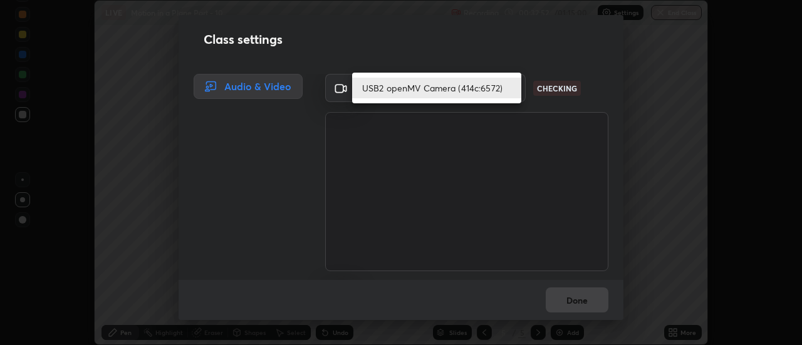
click at [392, 90] on li "USB2 openMV Camera (414c:6572)" at bounding box center [436, 88] width 169 height 21
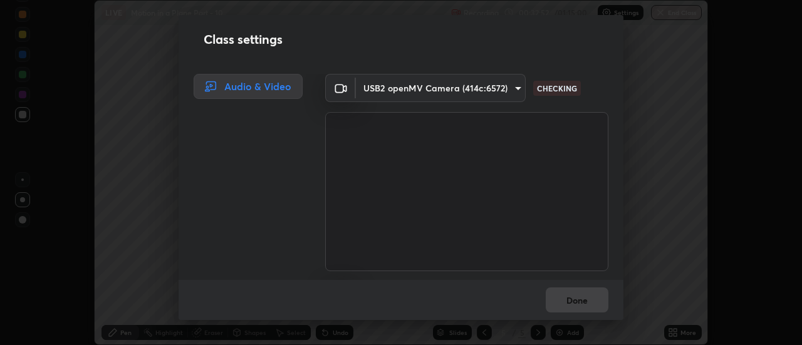
click at [394, 89] on li "USB2 openMV Camera (414c:6572)" at bounding box center [415, 88] width 127 height 12
click at [394, 93] on body "Erase all LIVE Motion in a Plane Part - 10 Recording 00:32:52 / 01:15:00 Settin…" at bounding box center [401, 172] width 802 height 345
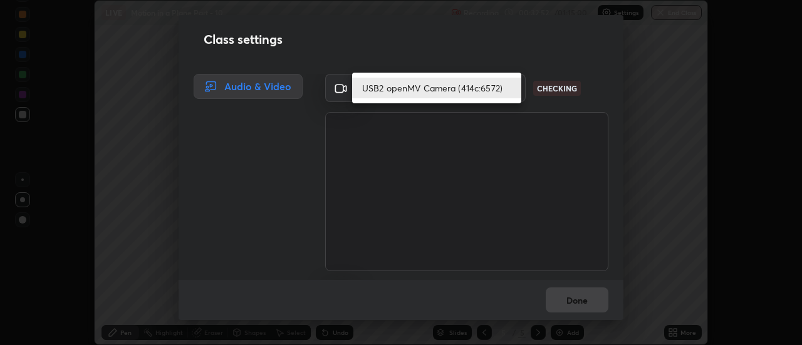
click at [395, 92] on li "USB2 openMV Camera (414c:6572)" at bounding box center [436, 88] width 169 height 21
click at [398, 91] on li "USB2 openMV Camera (414c:6572)" at bounding box center [436, 88] width 169 height 21
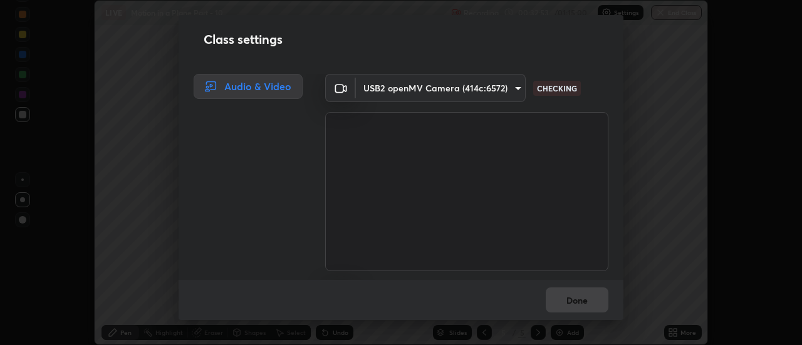
click at [398, 95] on body "Erase all LIVE Motion in a Plane Part - 10 Recording 00:32:53 / 01:15:00 Settin…" at bounding box center [401, 172] width 802 height 345
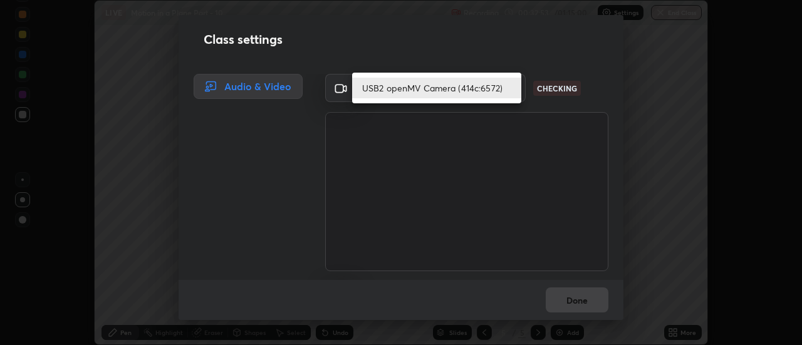
click at [398, 95] on li "USB2 openMV Camera (414c:6572)" at bounding box center [436, 88] width 169 height 21
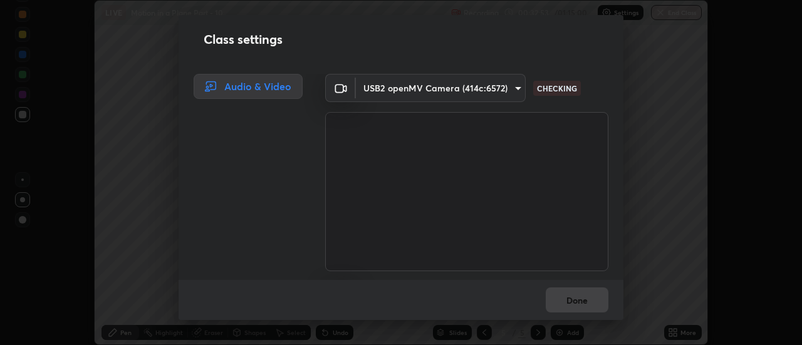
click at [398, 91] on li "USB2 openMV Camera (414c:6572)" at bounding box center [415, 88] width 127 height 12
click at [395, 90] on body "Erase all LIVE Motion in a Plane Part - 10 Recording 00:32:53 / 01:15:00 Settin…" at bounding box center [401, 172] width 802 height 345
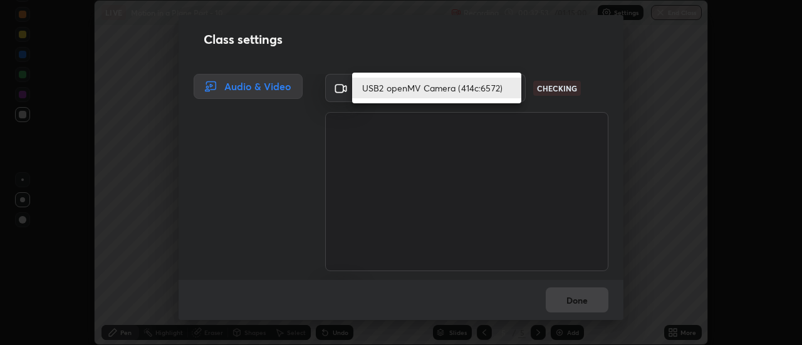
click at [397, 93] on li "USB2 openMV Camera (414c:6572)" at bounding box center [436, 88] width 169 height 21
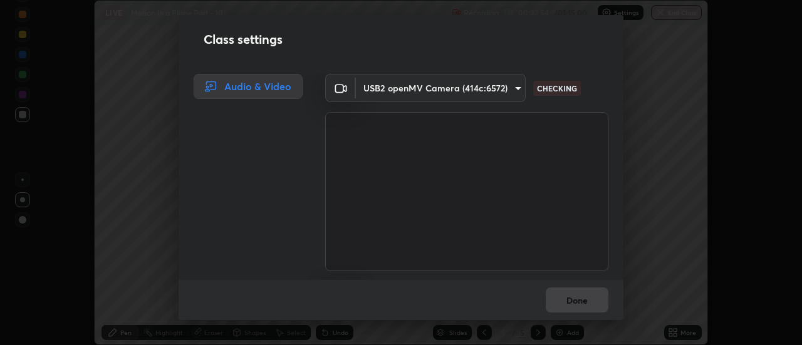
click at [394, 90] on li "USB2 openMV Camera (414c:6572)" at bounding box center [415, 88] width 127 height 12
click at [392, 92] on body "Erase all LIVE Motion in a Plane Part - 10 Recording 00:32:54 / 01:15:00 Settin…" at bounding box center [401, 172] width 802 height 345
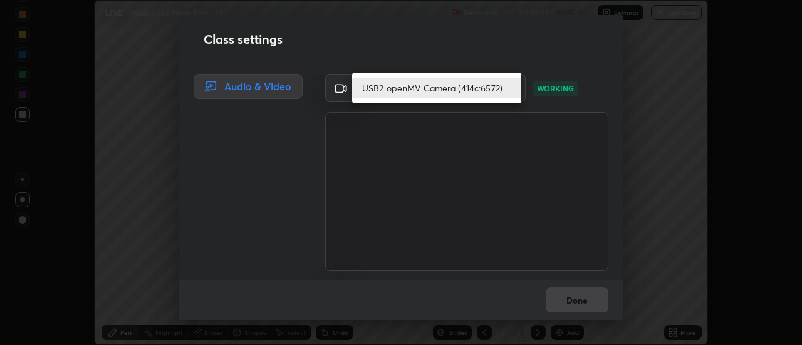
click at [381, 85] on li "USB2 openMV Camera (414c:6572)" at bounding box center [436, 88] width 169 height 21
click at [385, 90] on li "USB2 openMV Camera (414c:6572)" at bounding box center [436, 88] width 169 height 21
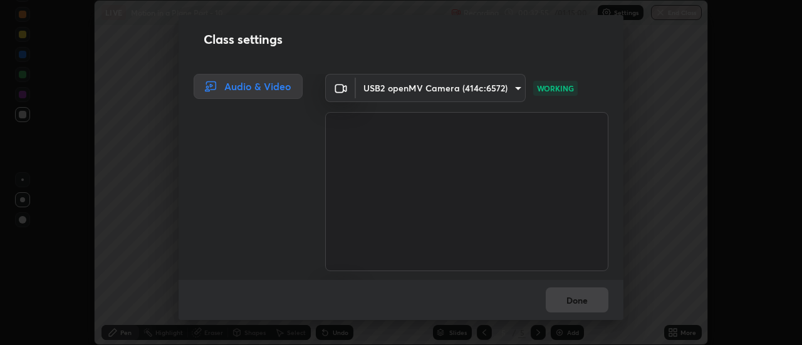
click at [387, 92] on body "Erase all LIVE Motion in a Plane Part - 10 Recording 00:32:55 / 01:15:00 Settin…" at bounding box center [401, 172] width 802 height 345
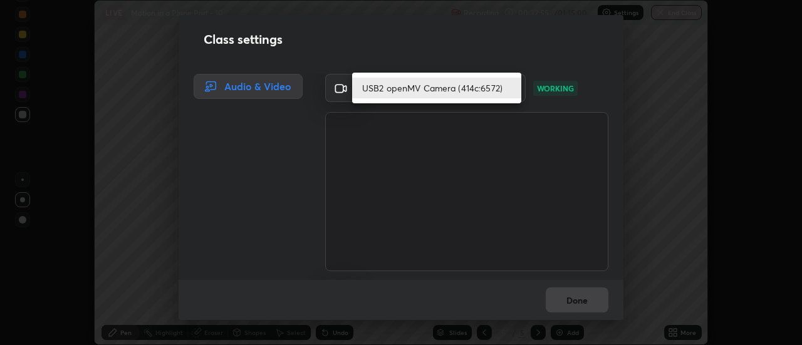
click at [387, 92] on li "USB2 openMV Camera (414c:6572)" at bounding box center [436, 88] width 169 height 21
click at [384, 91] on li "USB2 openMV Camera (414c:6572)" at bounding box center [436, 88] width 169 height 21
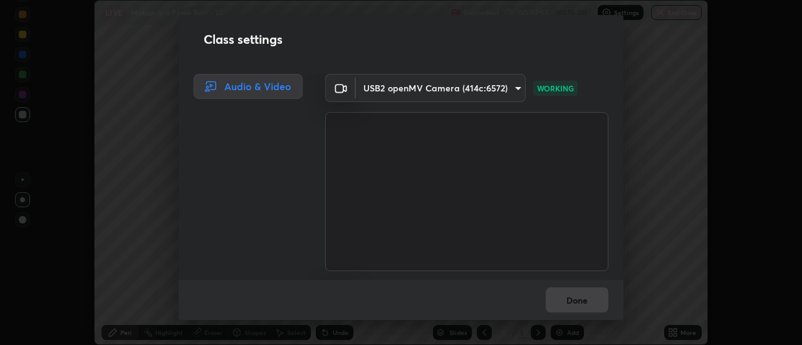
click at [382, 90] on body "Erase all LIVE Motion in a Plane Part - 10 Recording 00:32:55 / 01:15:00 Settin…" at bounding box center [401, 172] width 802 height 345
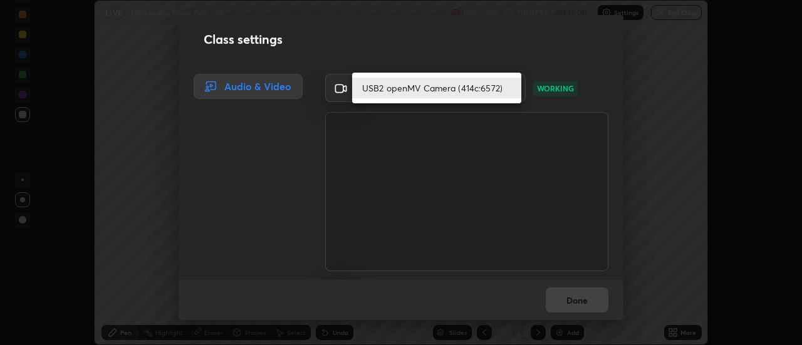
click at [383, 93] on li "USB2 openMV Camera (414c:6572)" at bounding box center [436, 88] width 169 height 21
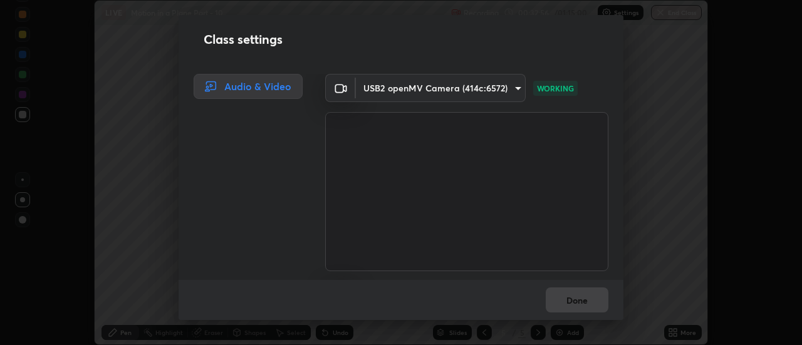
click at [383, 93] on li "USB2 openMV Camera (414c:6572)" at bounding box center [415, 88] width 127 height 12
click at [386, 93] on body "Erase all LIVE Motion in a Plane Part - 10 Recording 00:32:56 / 01:15:00 Settin…" at bounding box center [401, 172] width 802 height 345
click at [389, 94] on body "Erase all LIVE Motion in a Plane Part - 10 Recording 00:32:57 / 01:15:00 Settin…" at bounding box center [401, 172] width 802 height 345
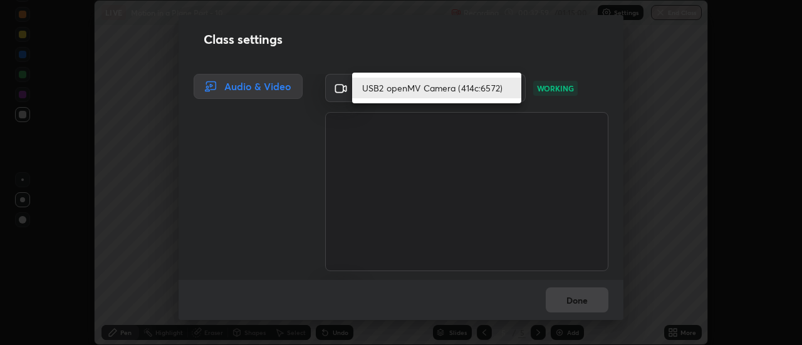
click at [265, 285] on div at bounding box center [401, 172] width 802 height 345
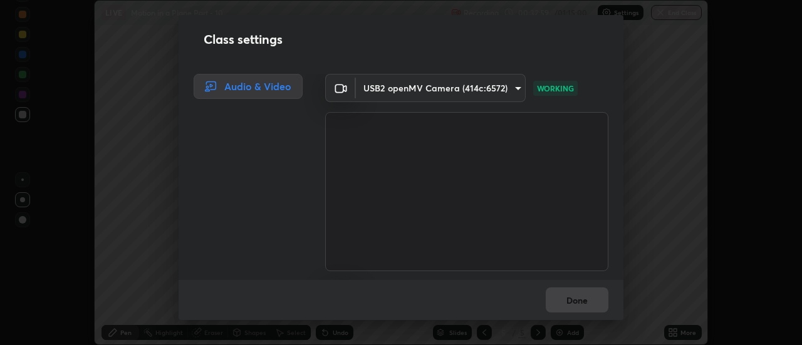
click at [389, 89] on body "Erase all LIVE Motion in a Plane Part - 10 Recording 00:32:59 / 01:15:00 Settin…" at bounding box center [401, 172] width 802 height 345
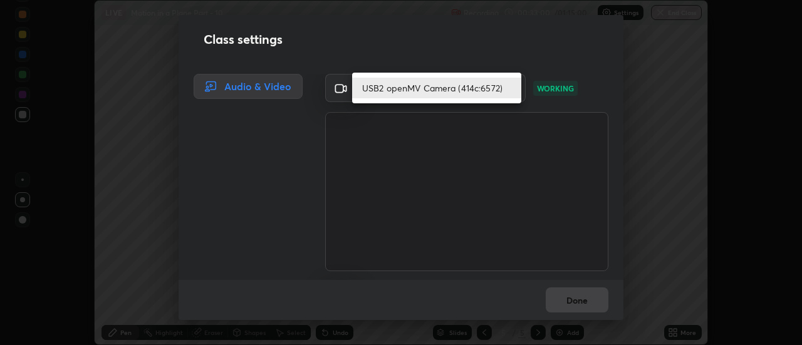
click at [392, 85] on li "USB2 openMV Camera (414c:6572)" at bounding box center [436, 88] width 169 height 21
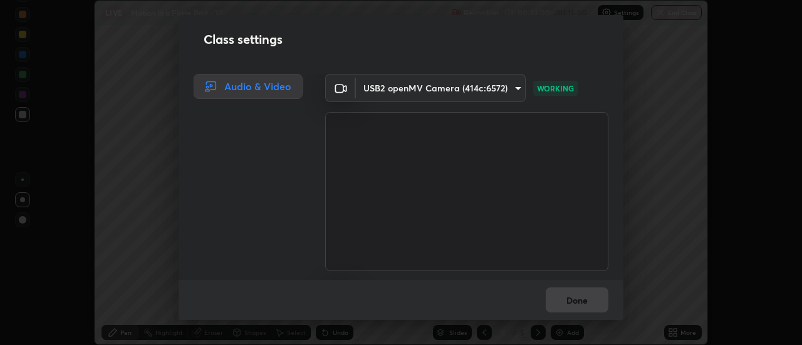
click at [392, 85] on li "USB2 openMV Camera (414c:6572)" at bounding box center [415, 88] width 127 height 12
click at [395, 88] on body "Erase all LIVE Motion in a Plane Part - 10 Recording 00:33:00 / 01:15:00 Settin…" at bounding box center [401, 172] width 802 height 345
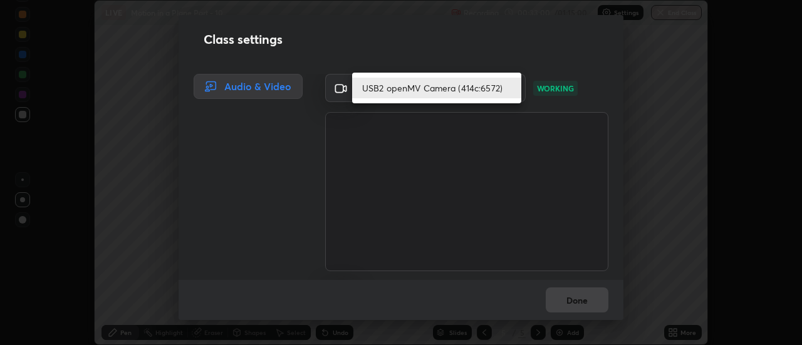
click at [395, 88] on li "USB2 openMV Camera (414c:6572)" at bounding box center [436, 88] width 169 height 21
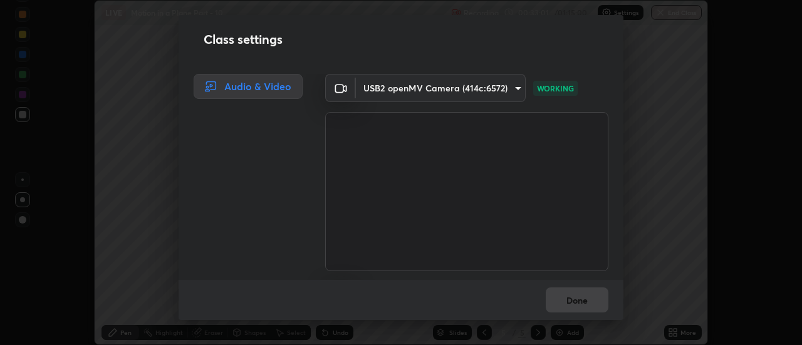
click at [399, 91] on li "USB2 openMV Camera (414c:6572)" at bounding box center [415, 88] width 127 height 12
click at [397, 88] on body "Erase all LIVE Motion in a Plane Part - 10 Recording 00:33:01 / 01:15:00 Settin…" at bounding box center [401, 172] width 802 height 345
click at [397, 88] on li "USB2 openMV Camera (414c:6572)" at bounding box center [415, 88] width 127 height 12
click at [398, 88] on body "Erase all LIVE Motion in a Plane Part - 10 Recording 00:33:01 / 01:15:00 Settin…" at bounding box center [401, 172] width 802 height 345
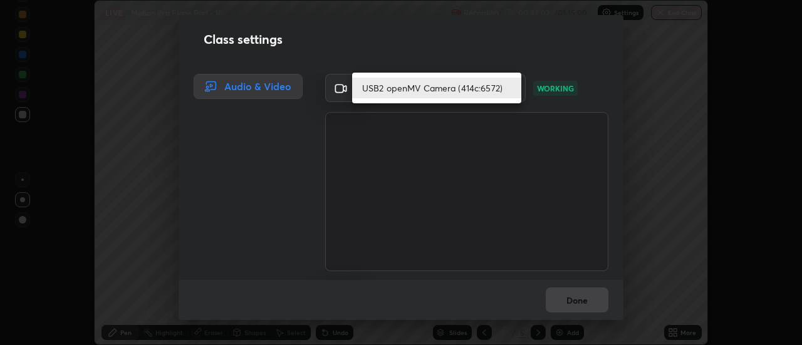
click at [399, 89] on li "USB2 openMV Camera (414c:6572)" at bounding box center [436, 88] width 169 height 21
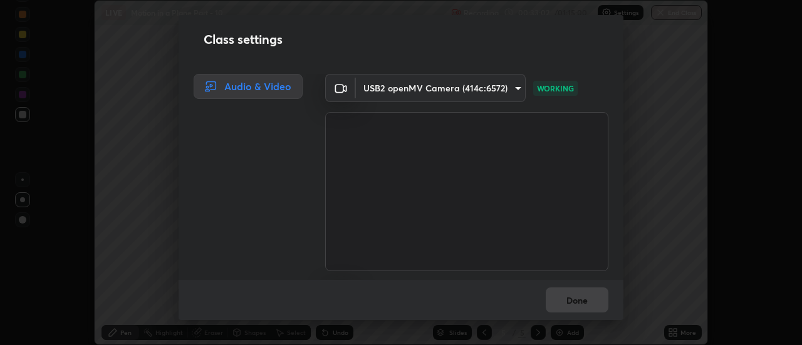
click at [399, 89] on body "Erase all LIVE Motion in a Plane Part - 10 Recording 00:33:02 / 01:15:00 Settin…" at bounding box center [401, 172] width 802 height 345
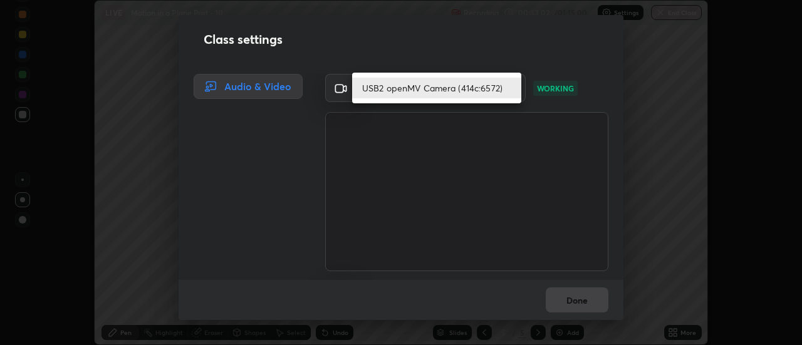
click at [399, 89] on li "USB2 openMV Camera (414c:6572)" at bounding box center [436, 88] width 169 height 21
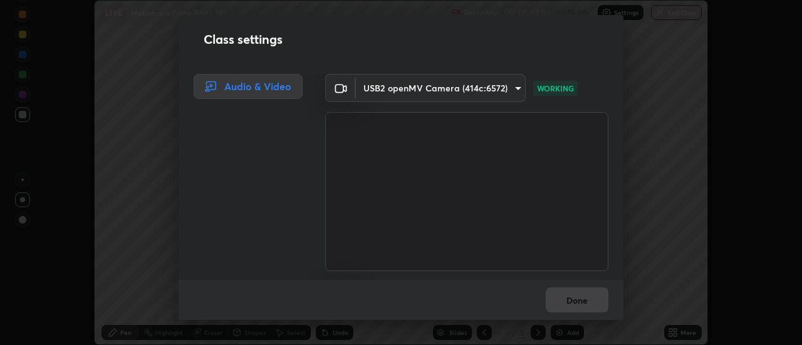
click at [397, 90] on li "USB2 openMV Camera (414c:6572)" at bounding box center [415, 88] width 127 height 12
click at [397, 90] on body "Erase all LIVE Motion in a Plane Part - 10 Recording 00:33:02 / 01:15:00 Settin…" at bounding box center [401, 172] width 802 height 345
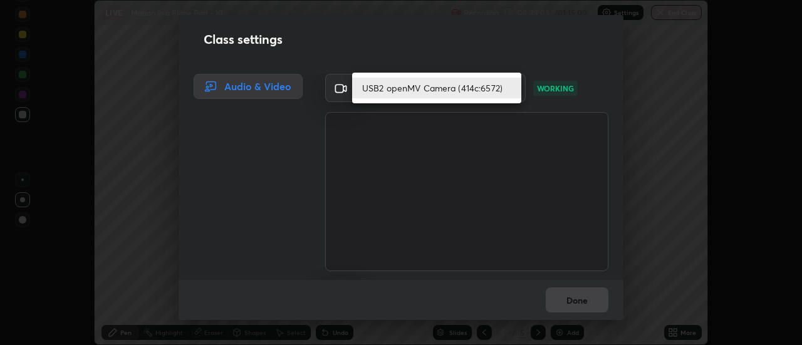
click at [397, 90] on li "USB2 openMV Camera (414c:6572)" at bounding box center [436, 88] width 169 height 21
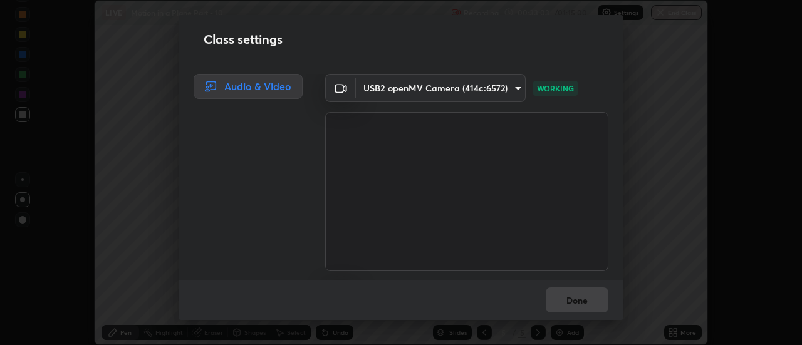
click at [397, 90] on li "USB2 openMV Camera (414c:6572)" at bounding box center [415, 88] width 127 height 12
click at [394, 88] on body "Erase all LIVE Motion in a Plane Part - 10 Recording 00:33:03 / 01:15:00 Settin…" at bounding box center [401, 172] width 802 height 345
click at [397, 90] on li "USB2 openMV Camera (414c:6572)" at bounding box center [415, 88] width 127 height 12
click at [396, 91] on body "Erase all LIVE Motion in a Plane Part - 10 Recording 00:33:04 / 01:15:00 Settin…" at bounding box center [401, 172] width 802 height 345
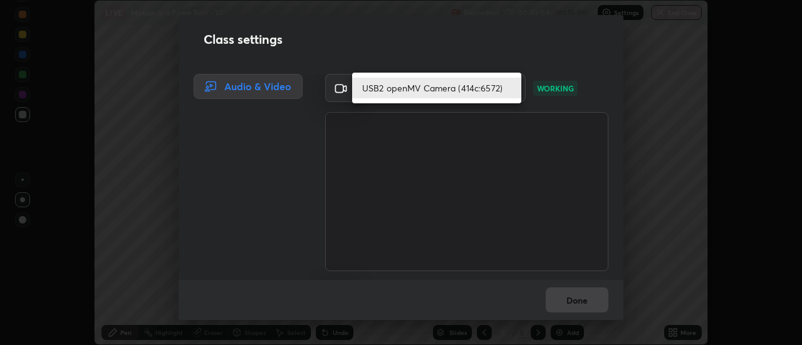
click at [396, 91] on li "USB2 openMV Camera (414c:6572)" at bounding box center [436, 88] width 169 height 21
click at [399, 91] on li "USB2 openMV Camera (414c:6572)" at bounding box center [436, 88] width 169 height 21
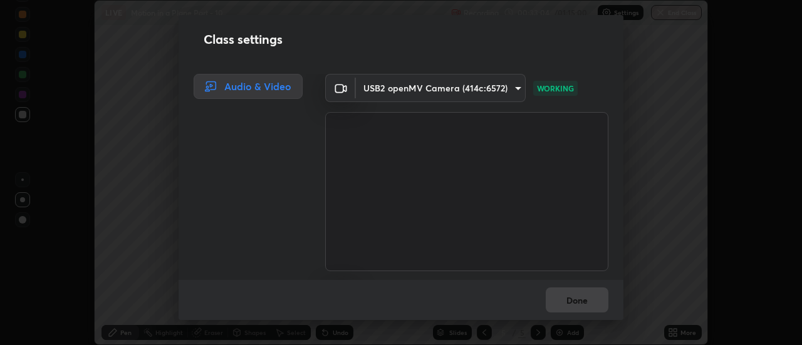
click at [398, 90] on body "Erase all LIVE Motion in a Plane Part - 10 Recording 00:33:04 / 01:15:00 Settin…" at bounding box center [401, 172] width 802 height 345
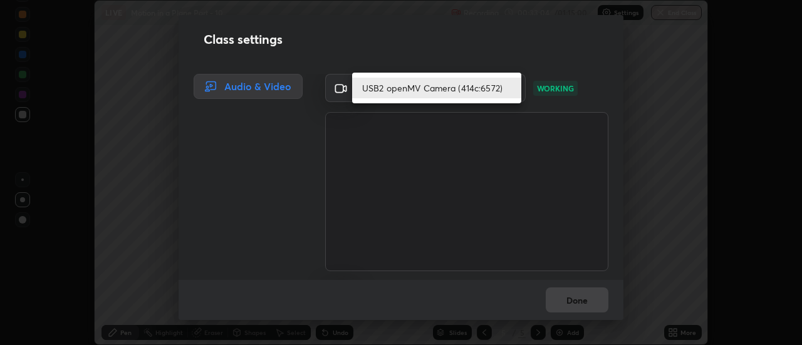
click at [398, 90] on li "USB2 openMV Camera (414c:6572)" at bounding box center [436, 88] width 169 height 21
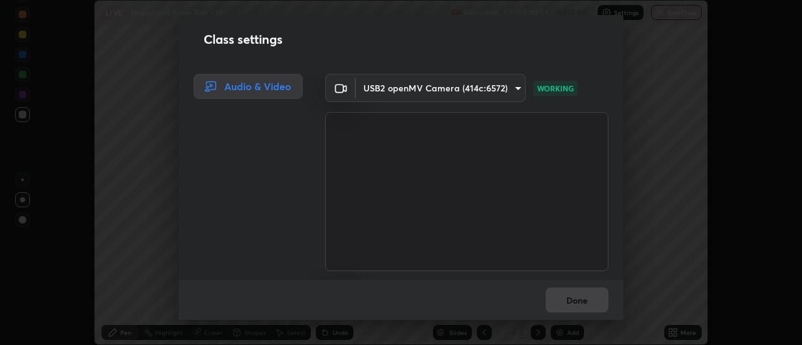
click at [396, 89] on li "USB2 openMV Camera (414c:6572)" at bounding box center [415, 88] width 127 height 12
click at [396, 89] on body "Erase all LIVE Motion in a Plane Part - 10 Recording 00:33:05 / 01:15:00 Settin…" at bounding box center [401, 172] width 802 height 345
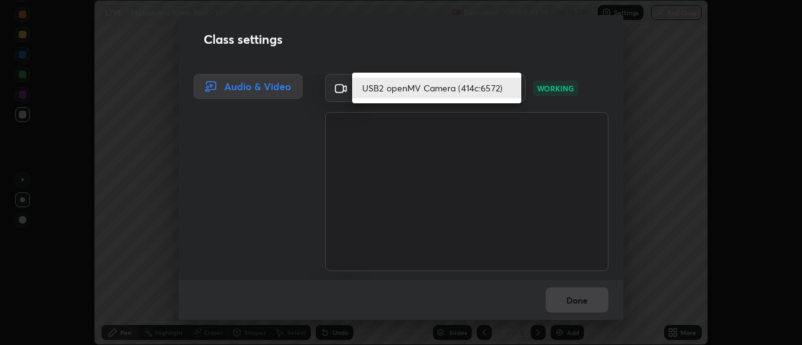
click at [396, 89] on li "USB2 openMV Camera (414c:6572)" at bounding box center [436, 88] width 169 height 21
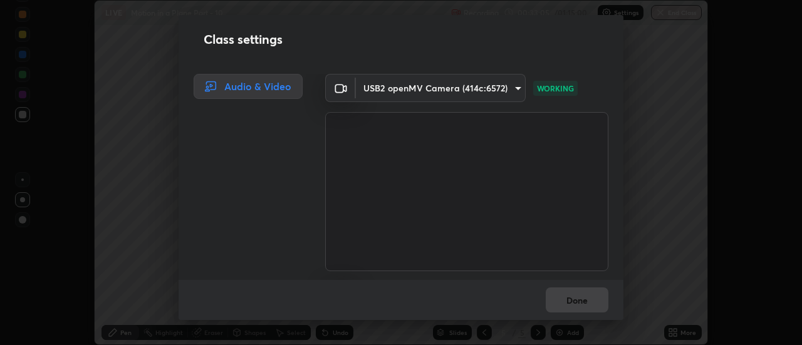
click at [398, 91] on li "USB2 openMV Camera (414c:6572)" at bounding box center [415, 88] width 127 height 12
click at [398, 91] on body "Erase all LIVE Motion in a Plane Part - 10 Recording 00:33:05 / 01:15:00 Settin…" at bounding box center [401, 172] width 802 height 345
click at [398, 91] on li "USB2 openMV Camera (414c:6572)" at bounding box center [415, 88] width 127 height 12
click at [397, 91] on body "Erase all LIVE Motion in a Plane Part - 10 Recording 00:33:06 / 01:15:00 Settin…" at bounding box center [401, 172] width 802 height 345
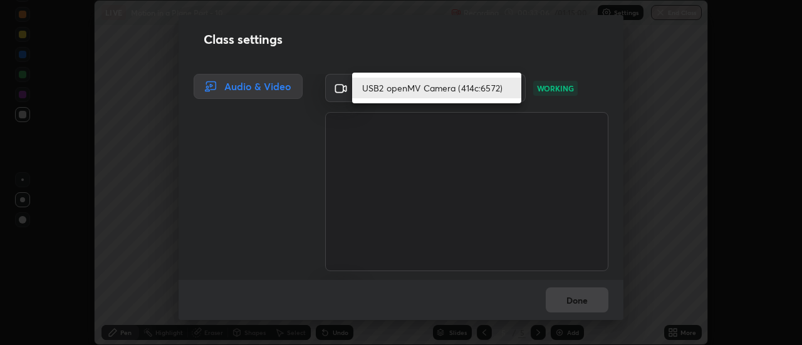
click at [397, 91] on li "USB2 openMV Camera (414c:6572)" at bounding box center [436, 88] width 169 height 21
click at [399, 93] on li "USB2 openMV Camera (414c:6572)" at bounding box center [436, 88] width 169 height 21
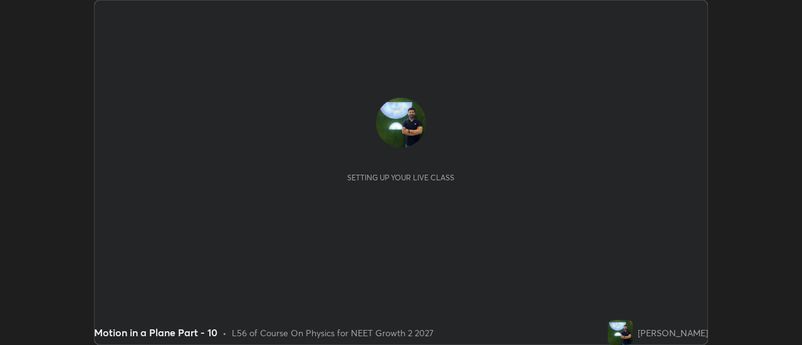
scroll to position [345, 802]
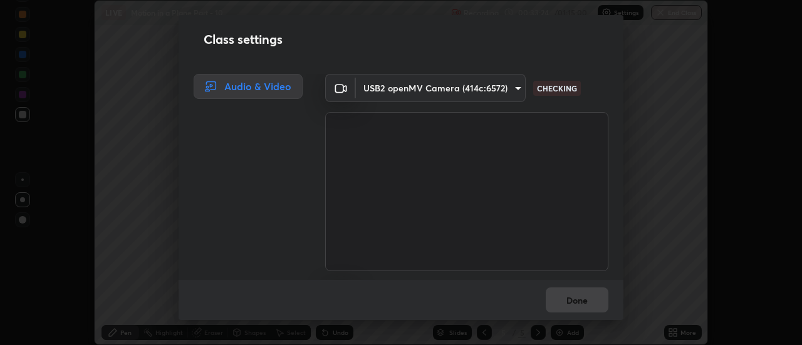
click at [388, 88] on body "Erase all LIVE Motion in a Plane Part - 10 Recording 00:33:24 / 01:15:00 Settin…" at bounding box center [401, 172] width 802 height 345
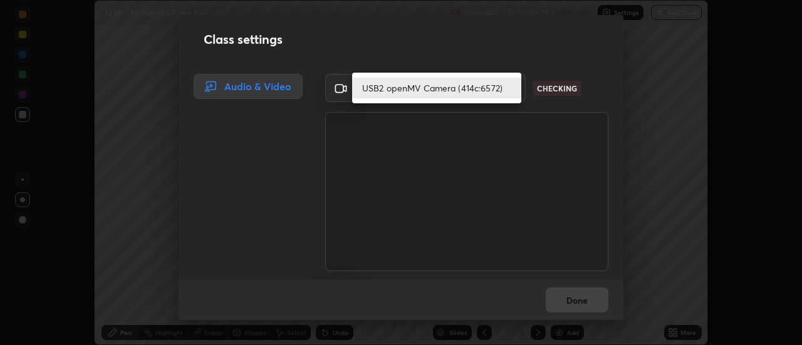
click at [398, 93] on li "USB2 openMV Camera (414c:6572)" at bounding box center [436, 88] width 169 height 21
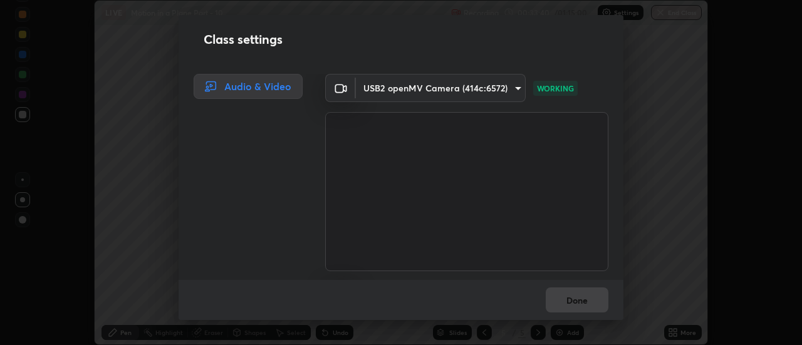
click at [373, 90] on body "Erase all LIVE Motion in a Plane Part - 10 Recording 00:33:40 / 01:15:00 Settin…" at bounding box center [401, 172] width 802 height 345
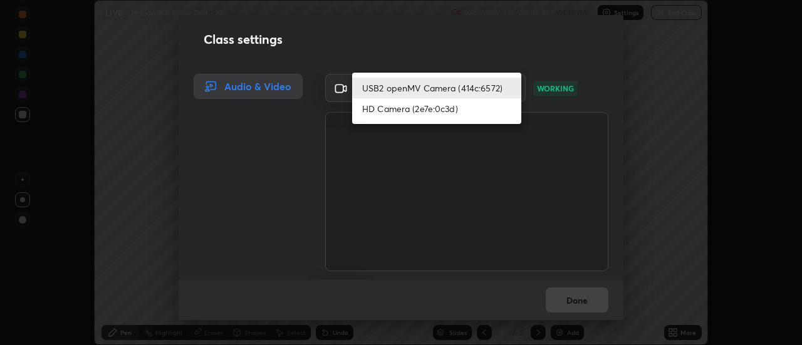
click at [395, 114] on li "HD Camera (2e7e:0c3d)" at bounding box center [436, 108] width 169 height 21
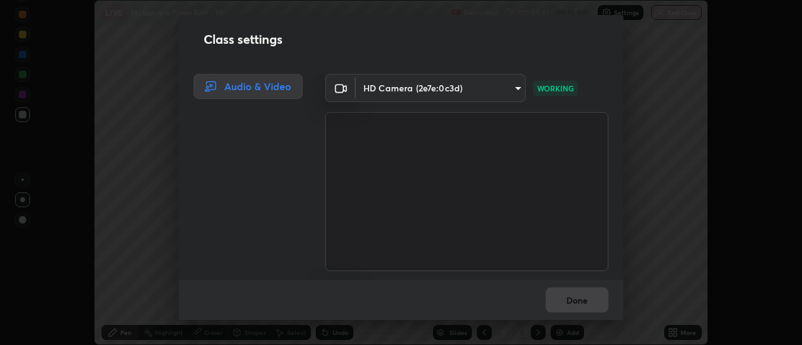
type input "751d449d604e4b96ecedde1e1f6f716fb17d1e84b34bafc94373a3023f52de87"
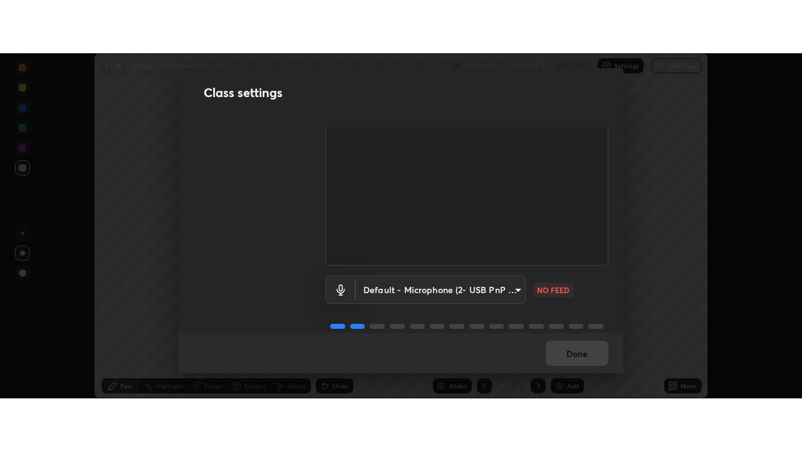
scroll to position [78, 0]
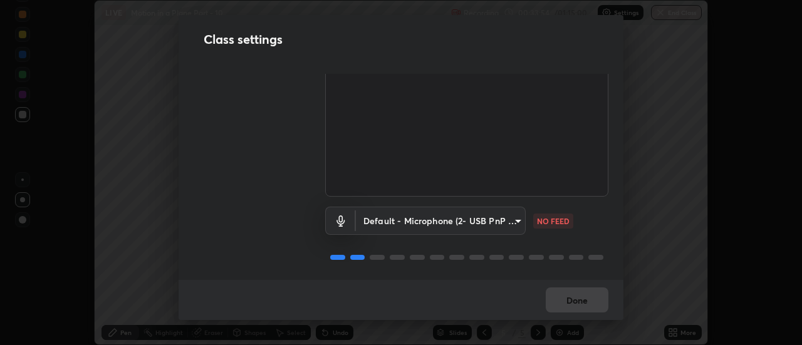
click at [502, 219] on body "Erase all LIVE Motion in a Plane Part - 10 Recording 00:33:54 / 01:15:00 Settin…" at bounding box center [401, 172] width 802 height 345
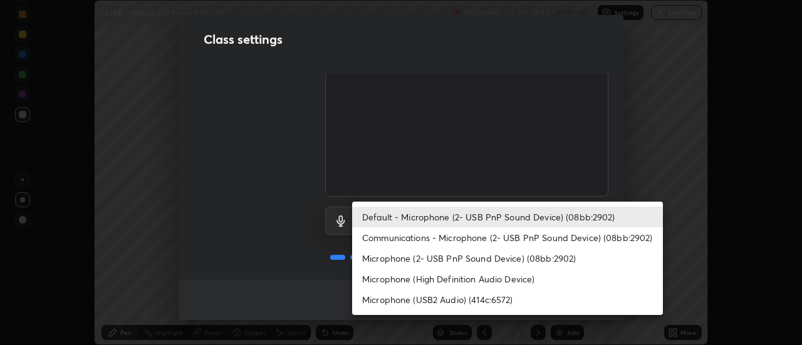
click at [481, 241] on li "Communications - Microphone (2- USB PnP Sound Device) (08bb:2902)" at bounding box center [507, 237] width 311 height 21
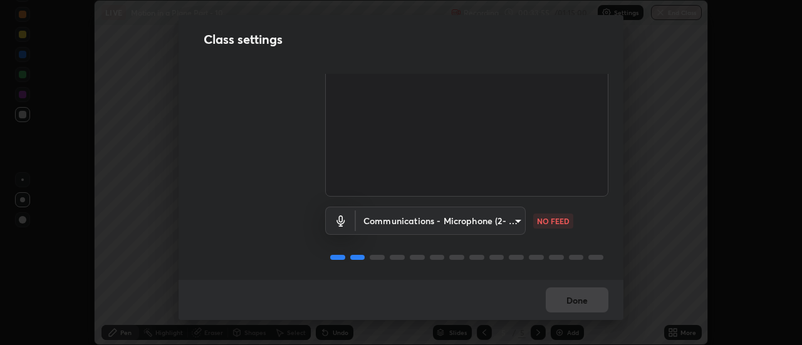
click at [473, 219] on body "Erase all LIVE Motion in a Plane Part - 10 Recording 00:33:55 / 01:15:00 Settin…" at bounding box center [401, 172] width 802 height 345
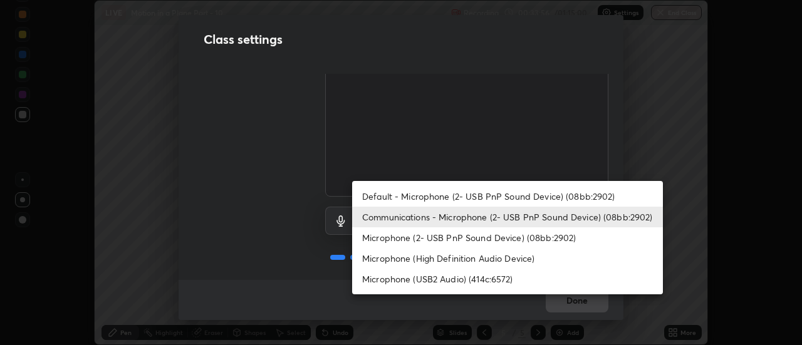
click at [472, 194] on li "Default - Microphone (2- USB PnP Sound Device) (08bb:2902)" at bounding box center [507, 196] width 311 height 21
type input "default"
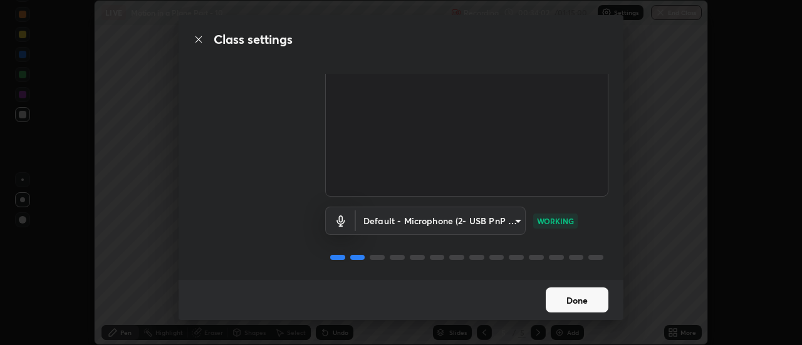
click at [593, 300] on button "Done" at bounding box center [577, 300] width 63 height 25
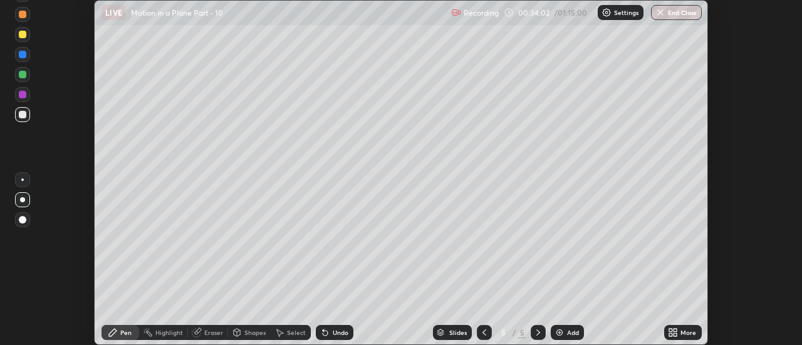
click at [679, 333] on div "More" at bounding box center [683, 332] width 38 height 15
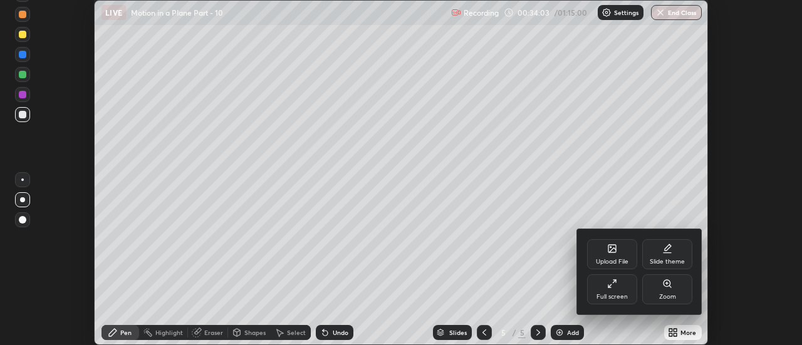
click at [603, 282] on div "Full screen" at bounding box center [612, 289] width 50 height 30
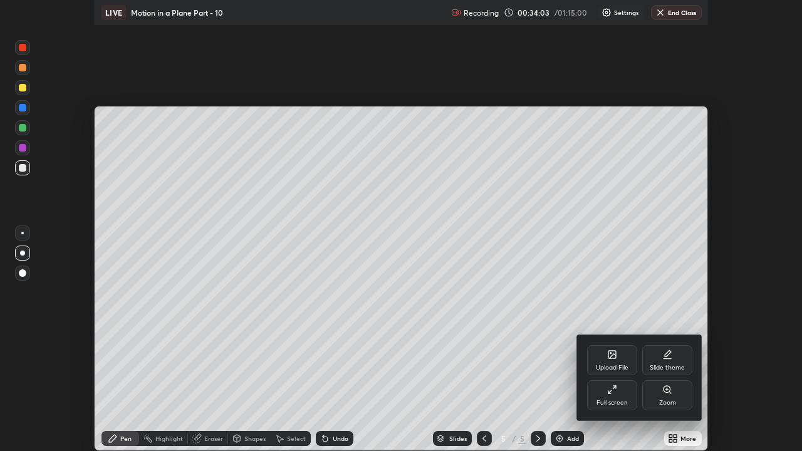
scroll to position [451, 802]
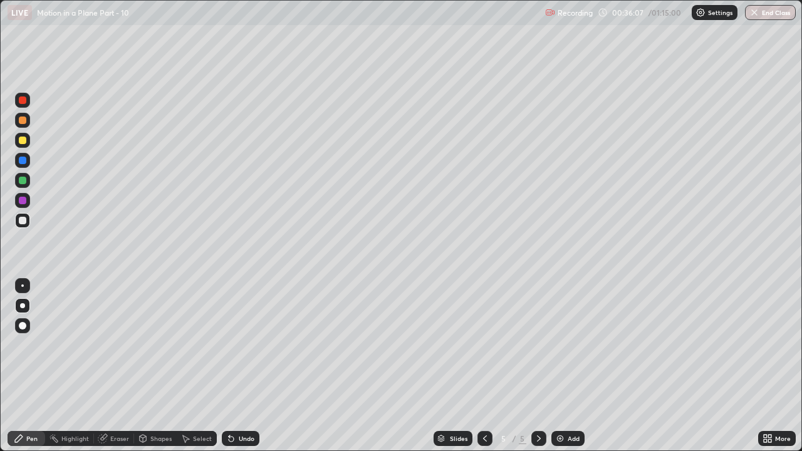
click at [569, 345] on div "Add" at bounding box center [574, 439] width 12 height 6
click at [25, 142] on div at bounding box center [23, 141] width 8 height 8
click at [24, 220] on div at bounding box center [23, 221] width 8 height 8
click at [26, 186] on div at bounding box center [22, 180] width 15 height 15
click at [110, 345] on div "Eraser" at bounding box center [119, 439] width 19 height 6
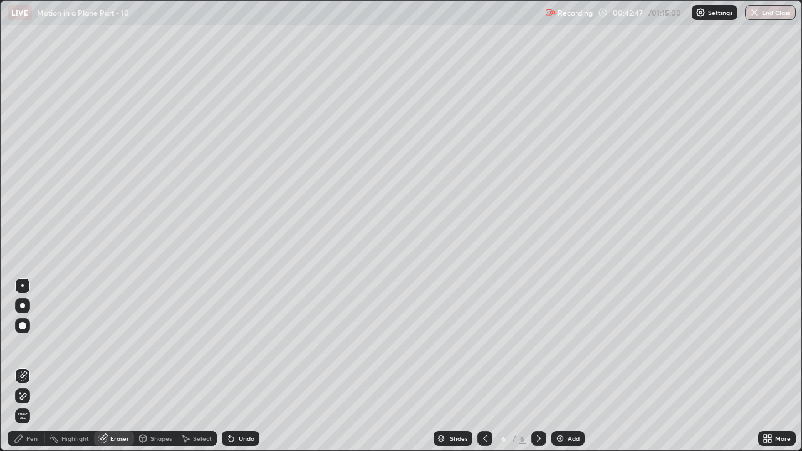
click at [18, 345] on icon at bounding box center [19, 439] width 8 height 8
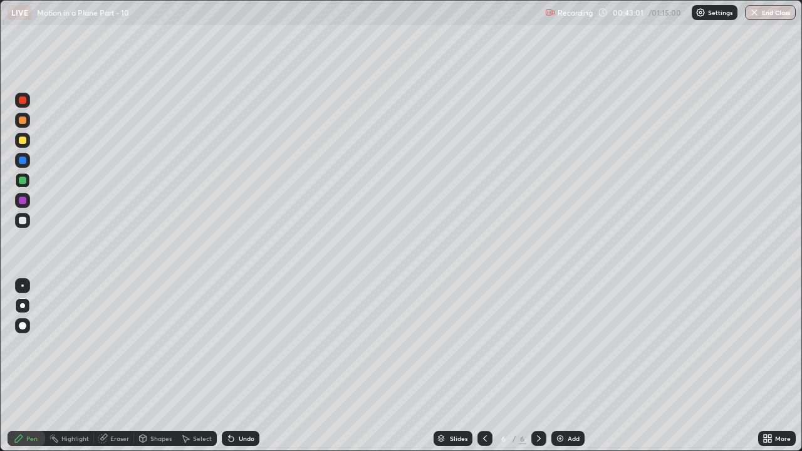
click at [27, 140] on div at bounding box center [22, 140] width 15 height 15
click at [239, 345] on div "Undo" at bounding box center [247, 439] width 16 height 6
click at [29, 103] on div at bounding box center [22, 100] width 15 height 15
click at [570, 345] on div "Add" at bounding box center [574, 439] width 12 height 6
click at [23, 139] on div at bounding box center [23, 141] width 8 height 8
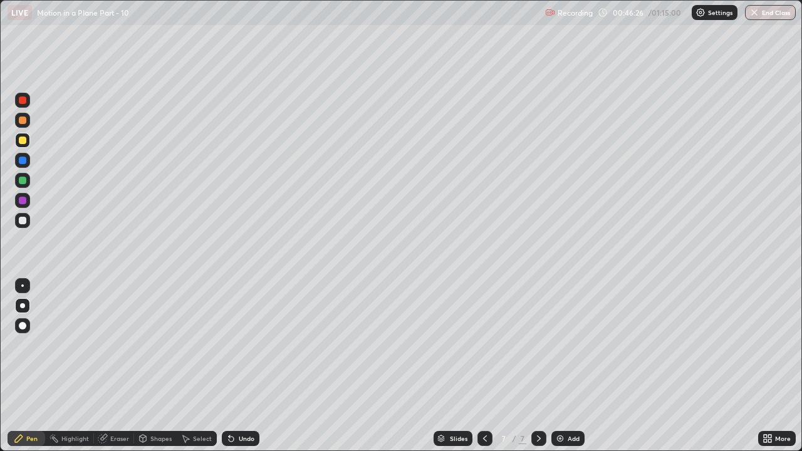
click at [21, 222] on div at bounding box center [23, 221] width 8 height 8
click at [481, 345] on div at bounding box center [484, 438] width 15 height 15
click at [538, 345] on icon at bounding box center [539, 439] width 10 height 10
click at [229, 345] on icon at bounding box center [231, 439] width 5 height 5
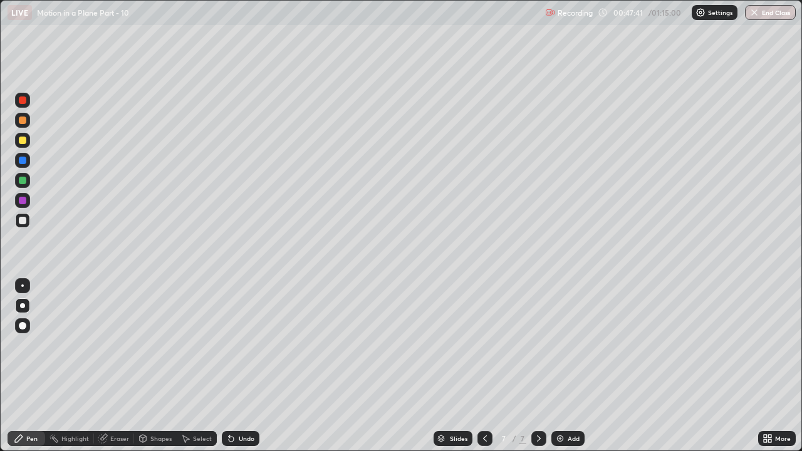
click at [484, 345] on icon at bounding box center [485, 439] width 10 height 10
click at [538, 345] on icon at bounding box center [539, 439] width 10 height 10
click at [241, 345] on div "Undo" at bounding box center [247, 439] width 16 height 6
click at [240, 345] on div "Undo" at bounding box center [247, 439] width 16 height 6
click at [239, 345] on div "Undo" at bounding box center [247, 439] width 16 height 6
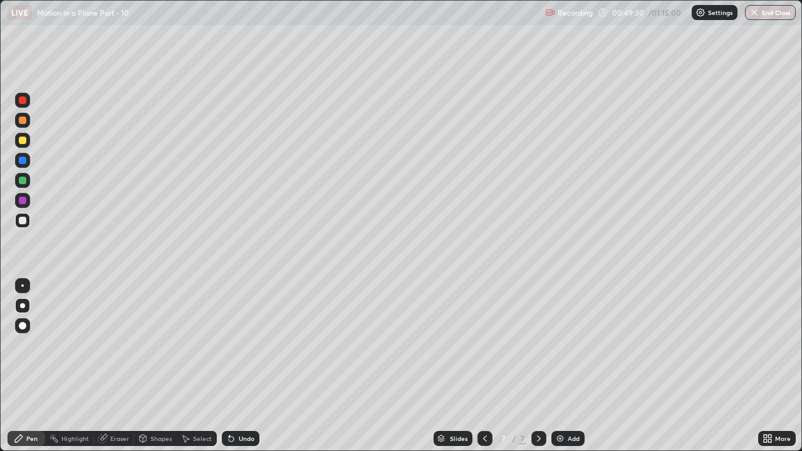
click at [484, 345] on icon at bounding box center [485, 439] width 10 height 10
click at [541, 345] on div at bounding box center [538, 438] width 15 height 15
click at [569, 345] on div "Add" at bounding box center [574, 439] width 12 height 6
click at [23, 140] on div at bounding box center [23, 141] width 8 height 8
click at [239, 345] on div "Undo" at bounding box center [247, 439] width 16 height 6
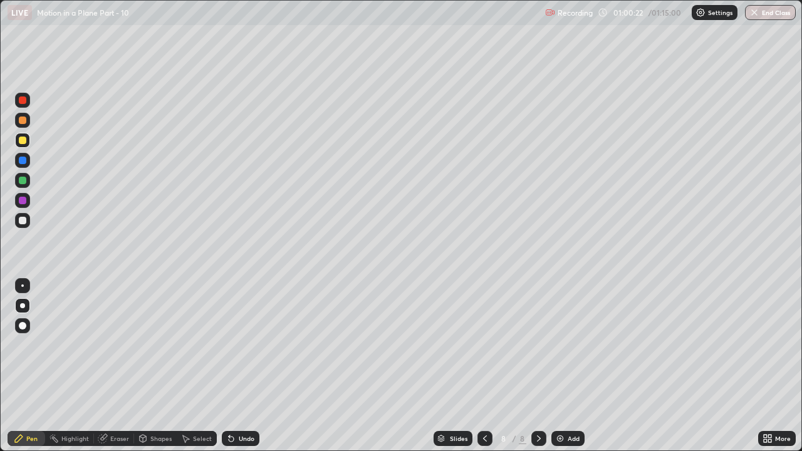
click at [17, 218] on div at bounding box center [22, 220] width 15 height 15
click at [27, 139] on div at bounding box center [22, 140] width 15 height 15
click at [26, 224] on div at bounding box center [22, 220] width 15 height 15
click at [24, 202] on div at bounding box center [23, 201] width 8 height 8
click at [25, 118] on div at bounding box center [23, 121] width 8 height 8
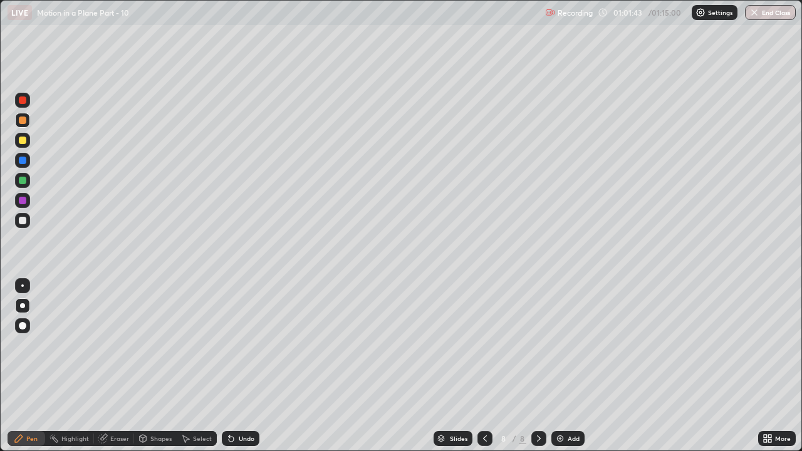
click at [23, 100] on div at bounding box center [23, 100] width 8 height 8
click at [28, 143] on div at bounding box center [22, 140] width 15 height 15
click at [24, 223] on div at bounding box center [23, 221] width 8 height 8
click at [20, 181] on div at bounding box center [23, 181] width 8 height 8
click at [24, 215] on div at bounding box center [22, 220] width 15 height 15
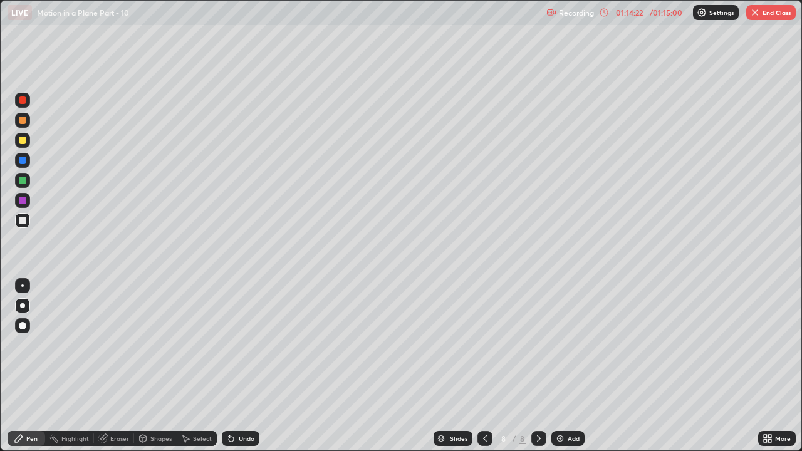
click at [780, 15] on button "End Class" at bounding box center [771, 12] width 50 height 15
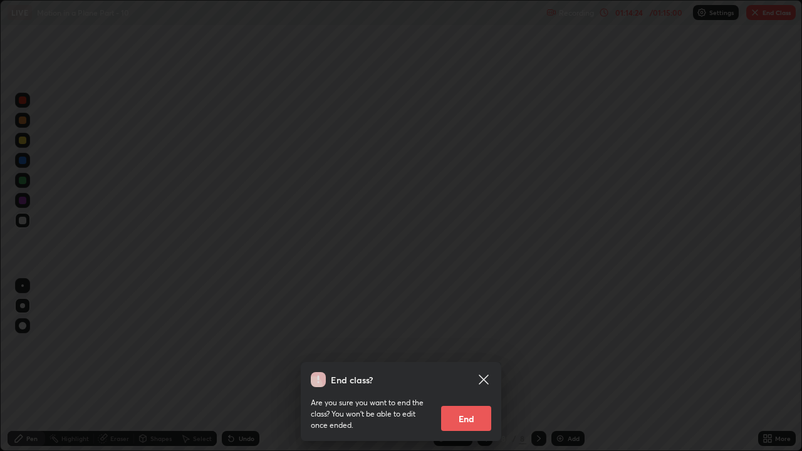
click at [476, 345] on button "End" at bounding box center [466, 418] width 50 height 25
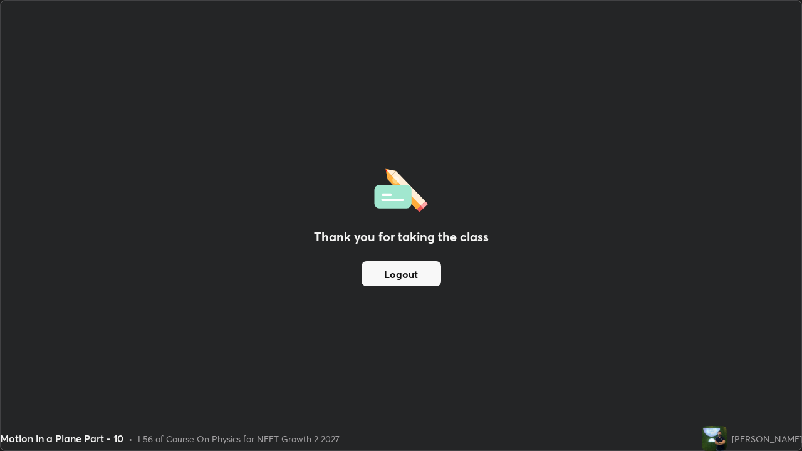
click at [422, 278] on button "Logout" at bounding box center [402, 273] width 80 height 25
